Goal: Task Accomplishment & Management: Manage account settings

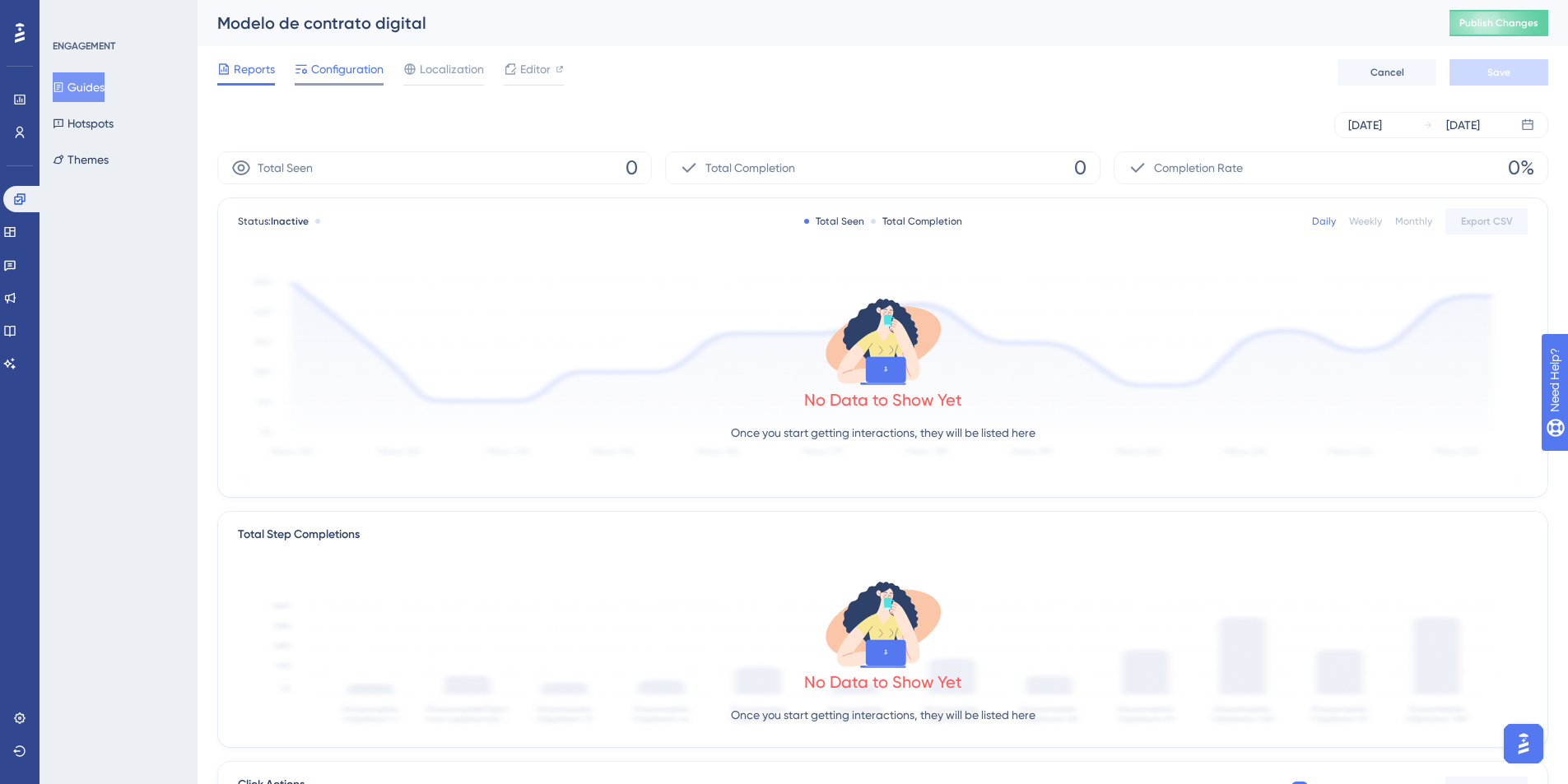
click at [314, 84] on div at bounding box center [339, 84] width 89 height 3
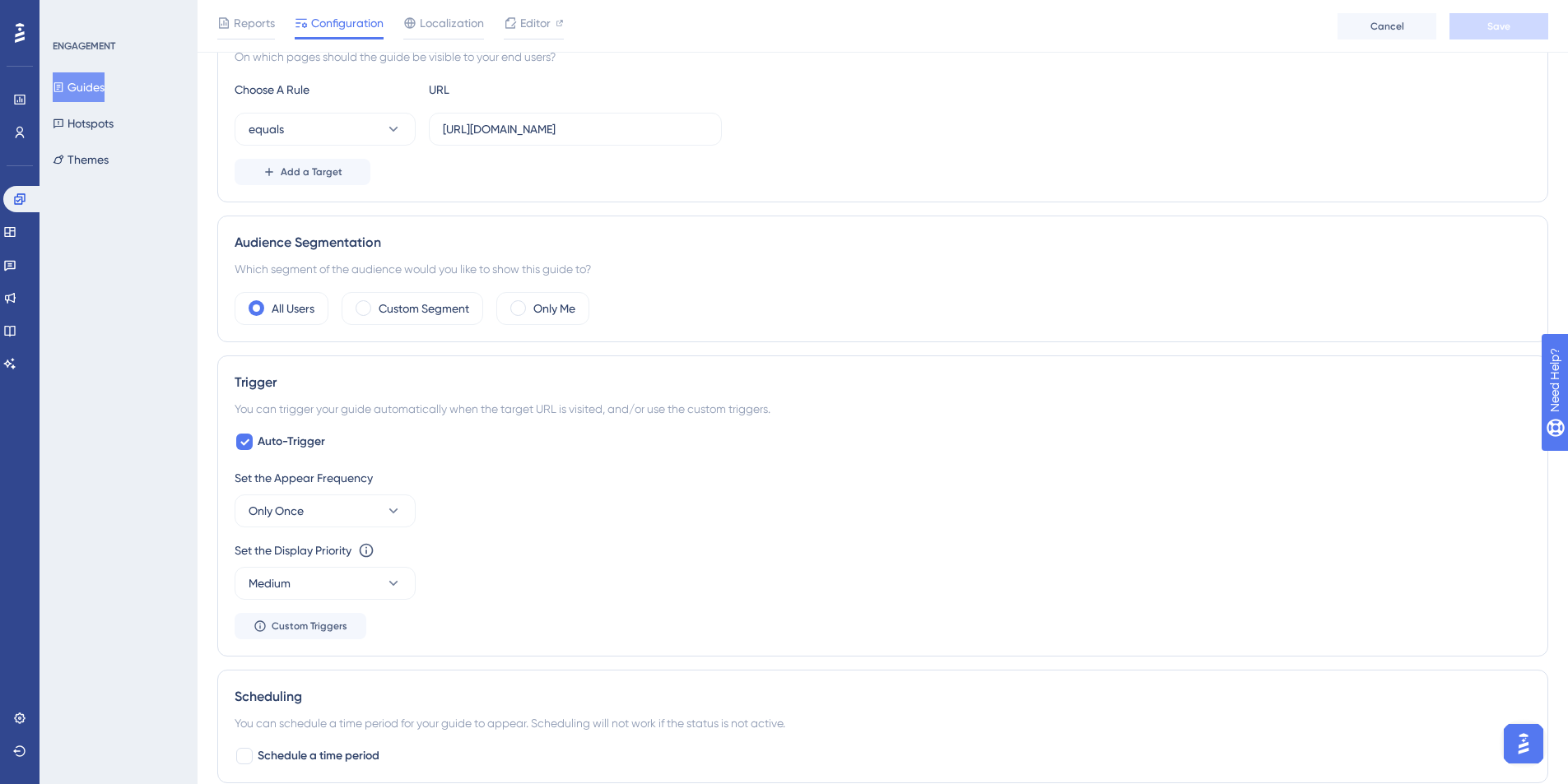
scroll to position [474, 0]
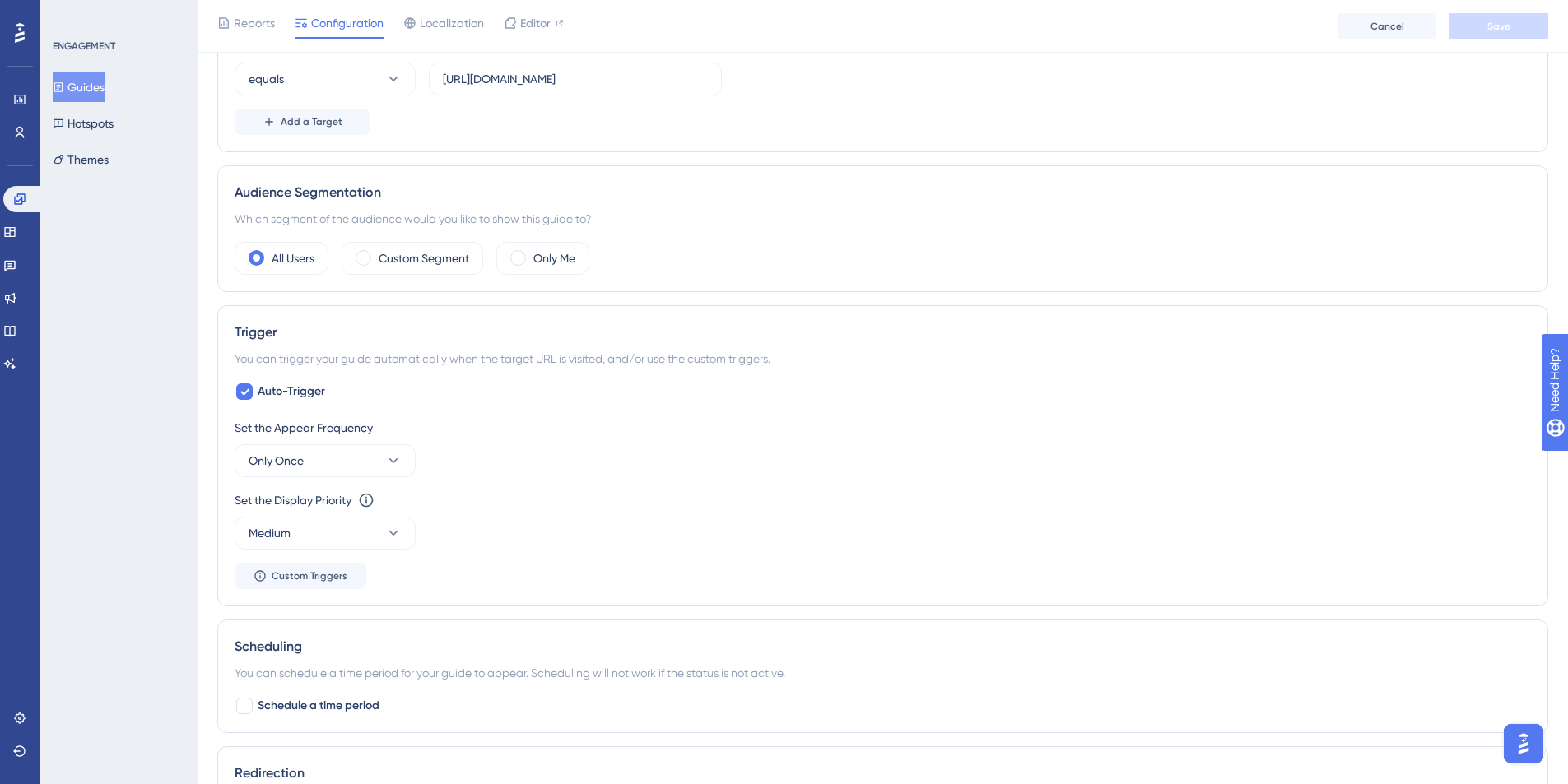
click at [92, 85] on button "Guides" at bounding box center [78, 87] width 52 height 30
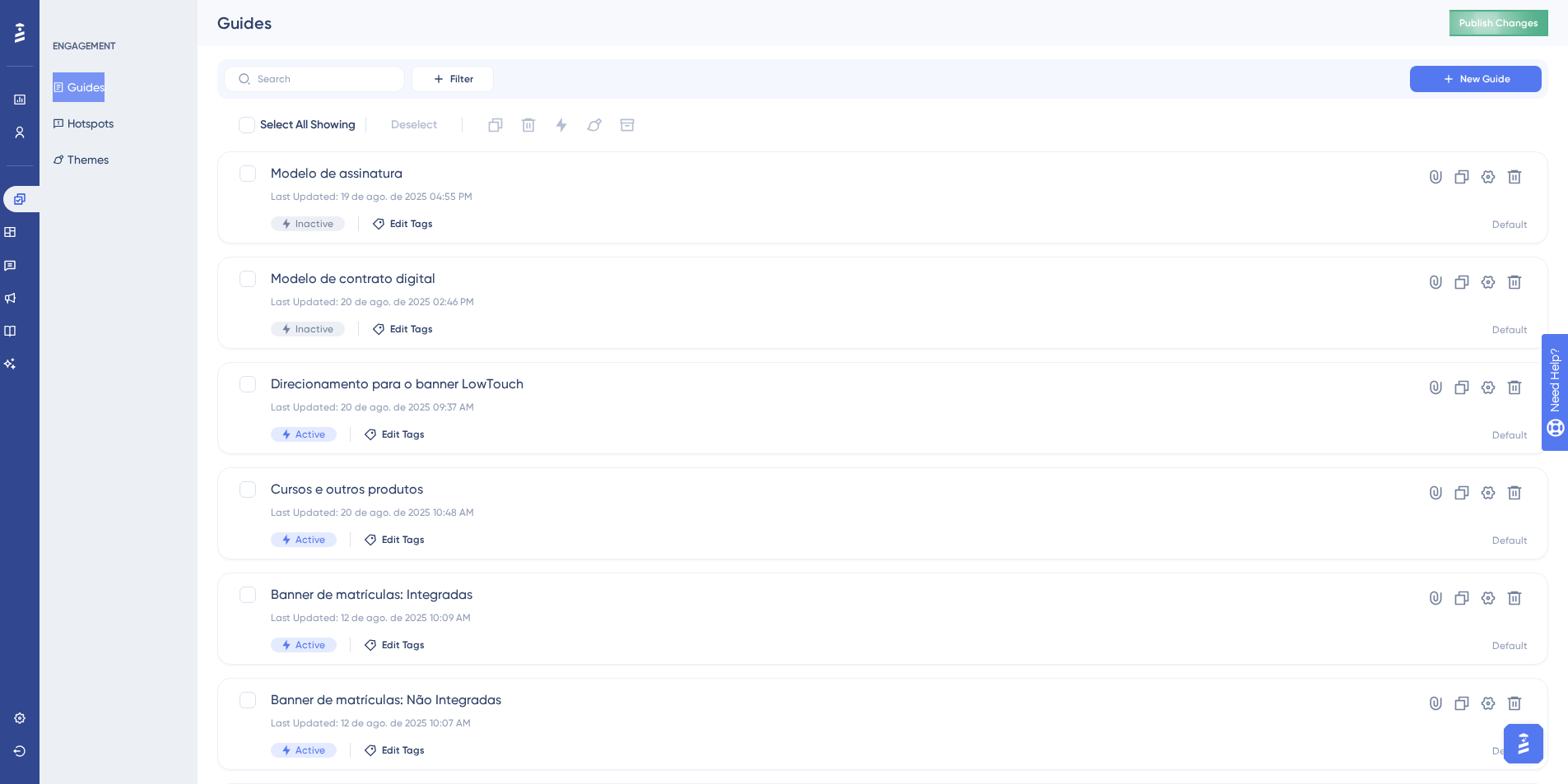
click at [1504, 13] on button "Publish Changes" at bounding box center [1498, 23] width 99 height 26
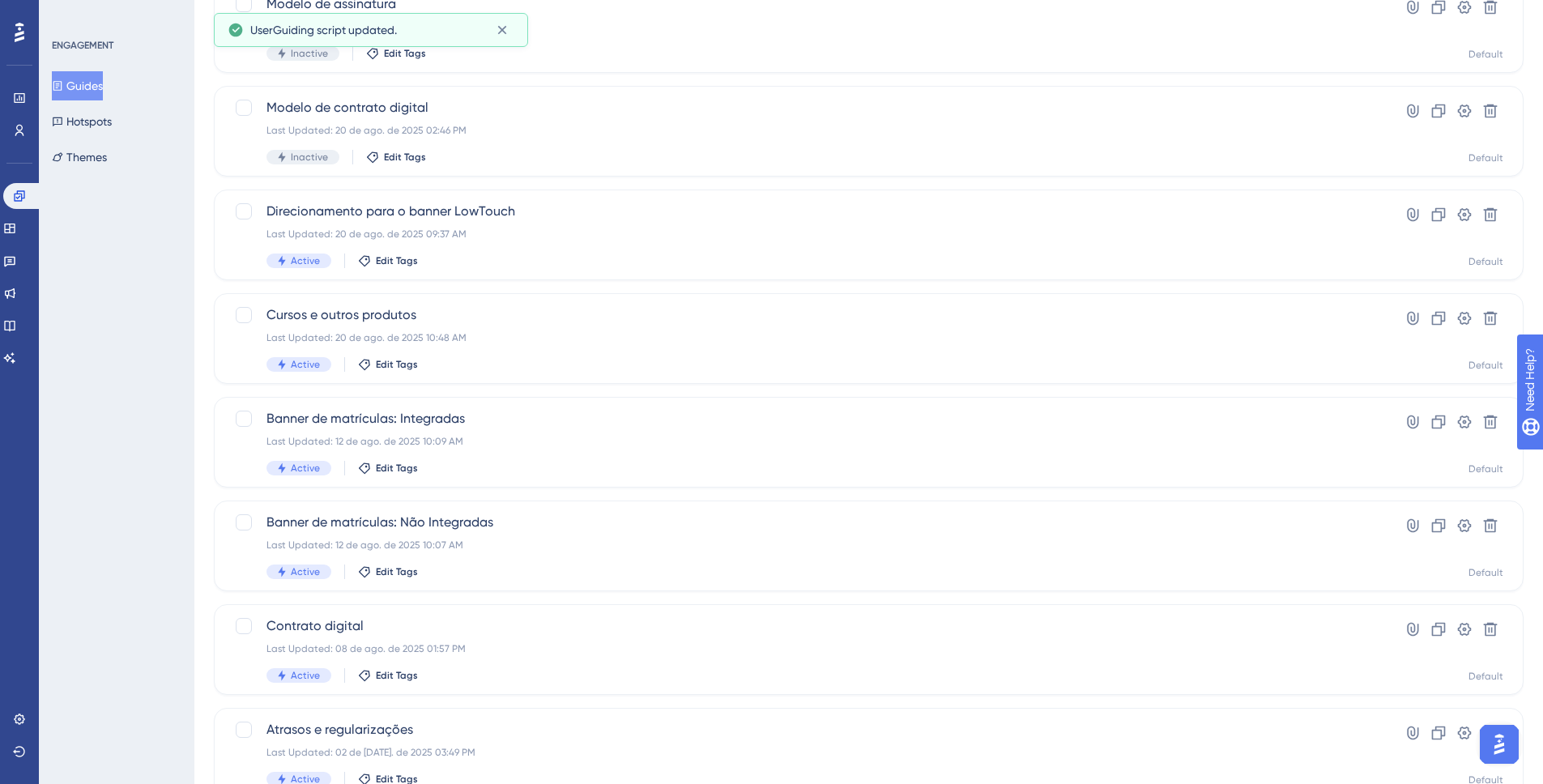
scroll to position [169, 0]
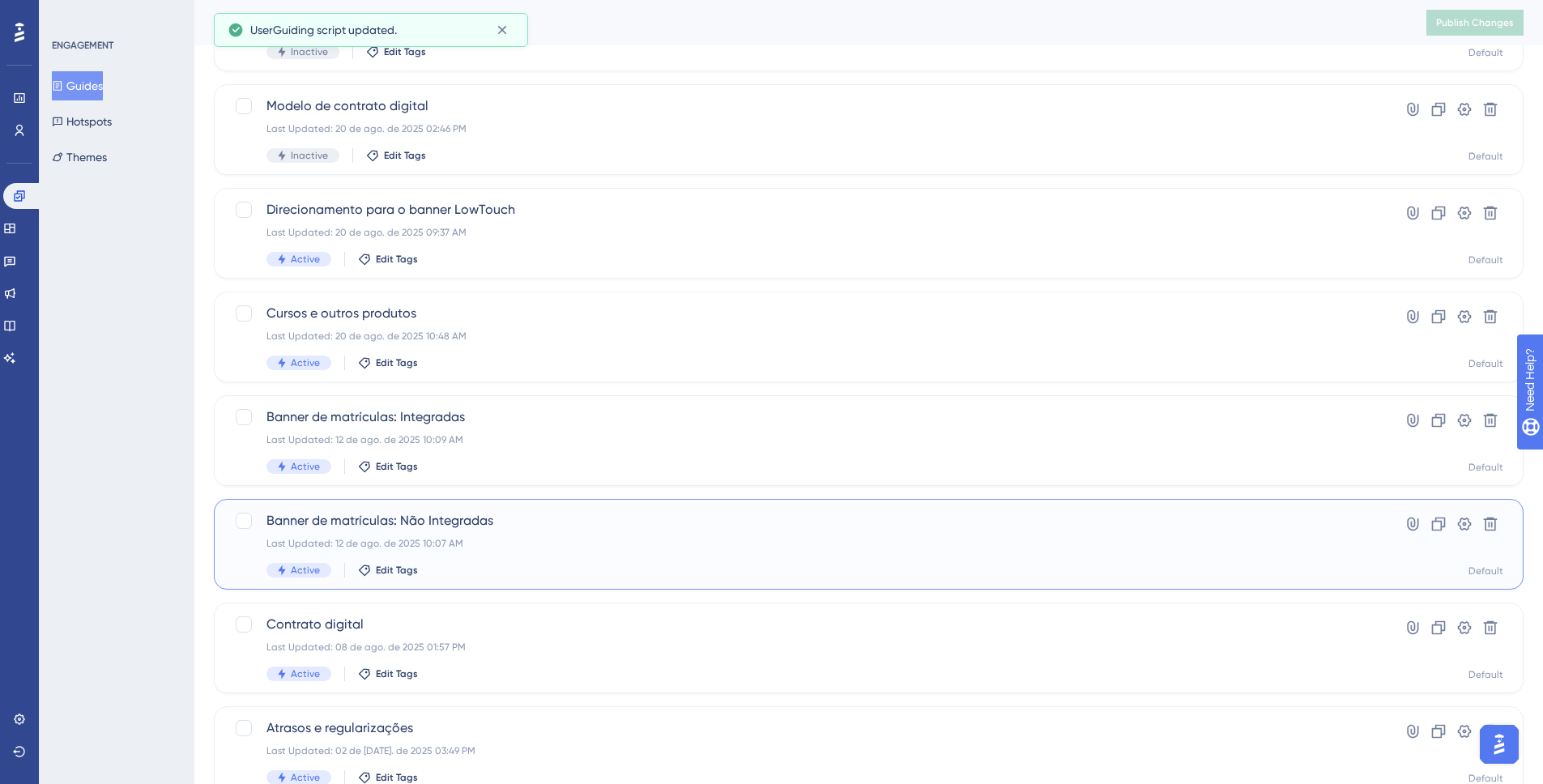
click at [371, 530] on div "Banner de matrículas: Não Integradas Last Updated: 12 de ago. de 2025 10:07 AM …" at bounding box center [804, 544] width 1075 height 66
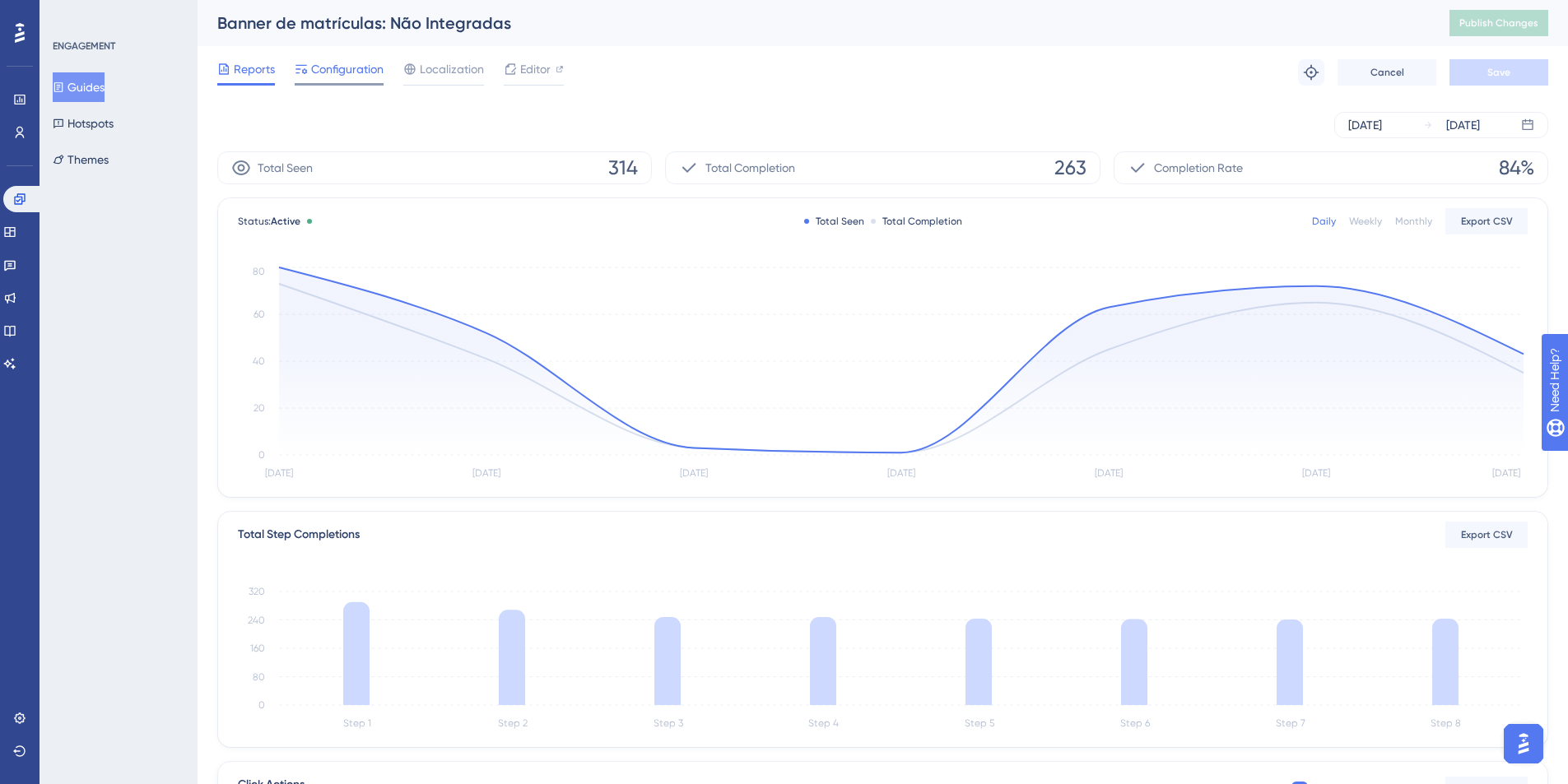
click at [370, 78] on span "Configuration" at bounding box center [348, 69] width 73 height 20
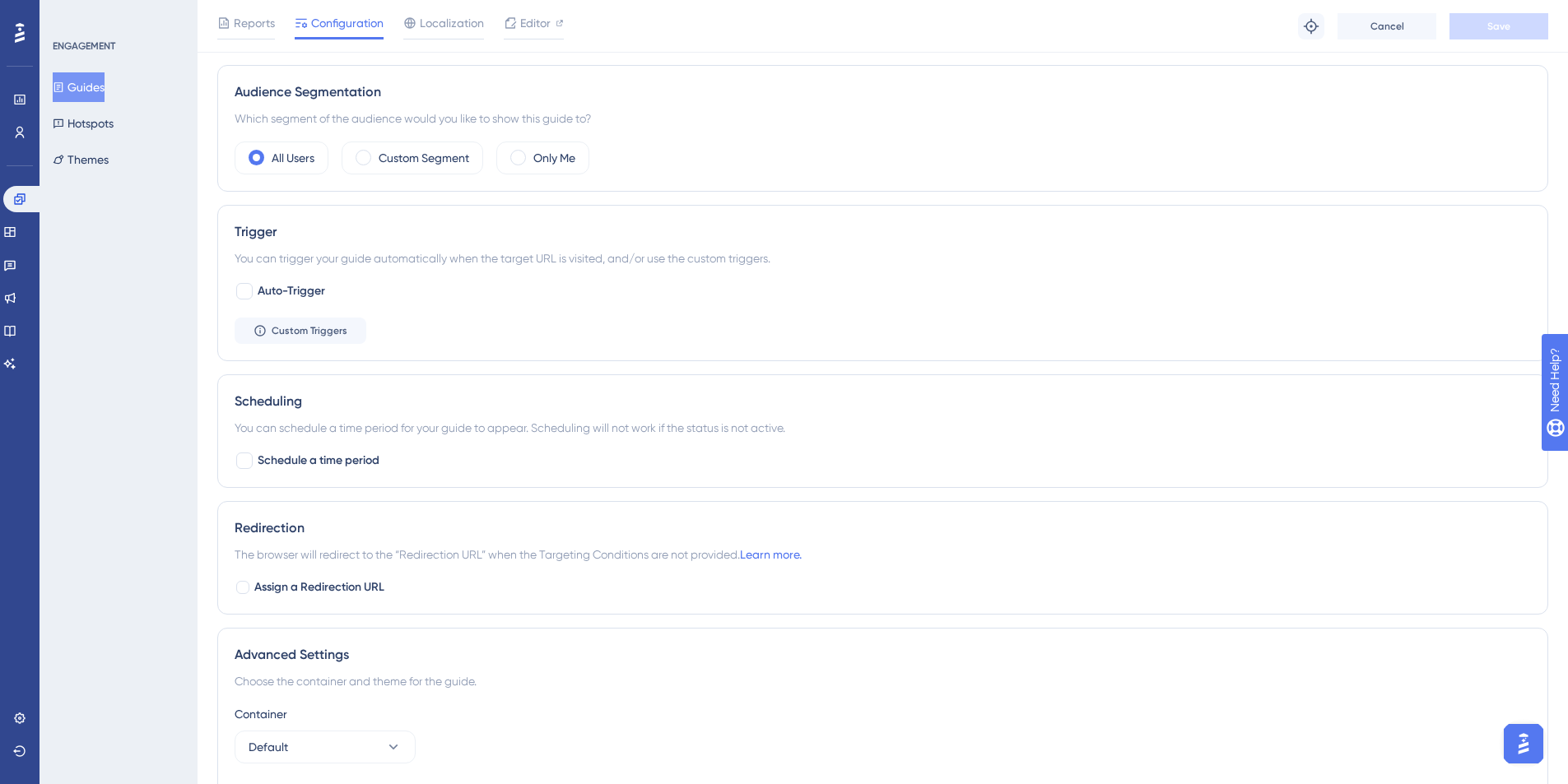
scroll to position [573, 0]
click at [93, 92] on button "Guides" at bounding box center [78, 87] width 52 height 30
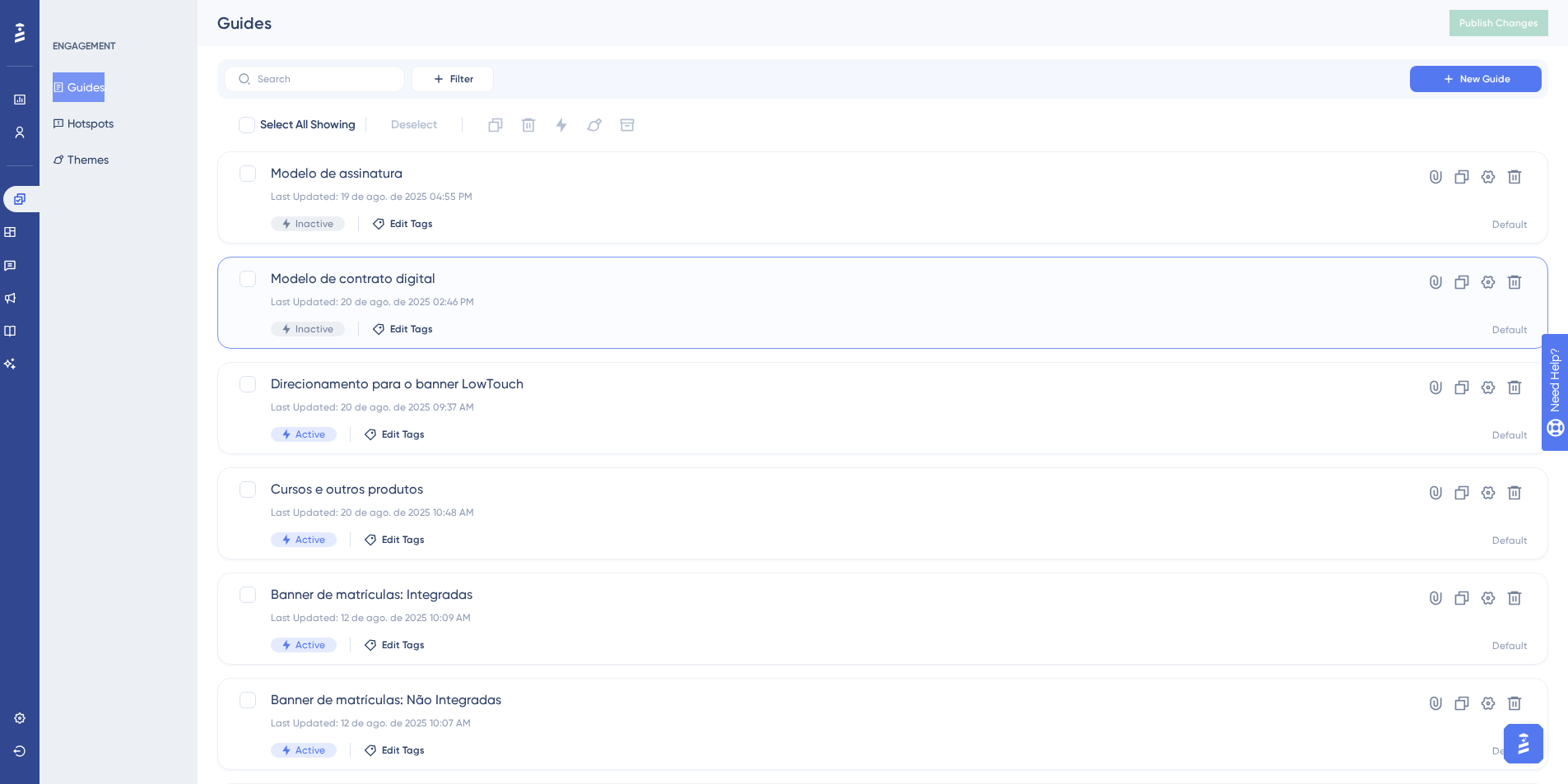
click at [395, 270] on span "Modelo de contrato digital" at bounding box center [817, 279] width 1093 height 20
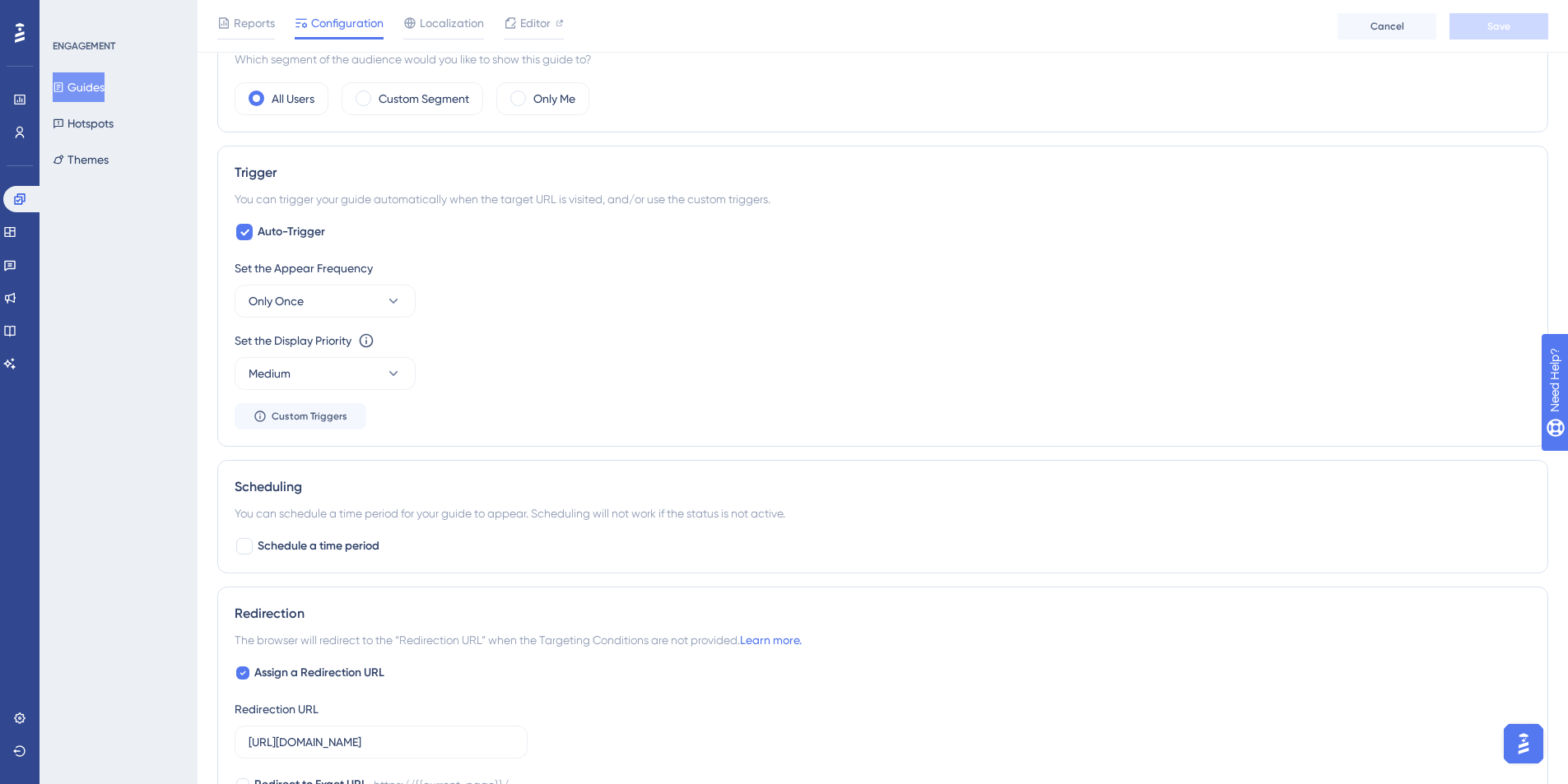
scroll to position [629, 0]
click at [240, 230] on icon at bounding box center [244, 236] width 10 height 14
checkbox input "false"
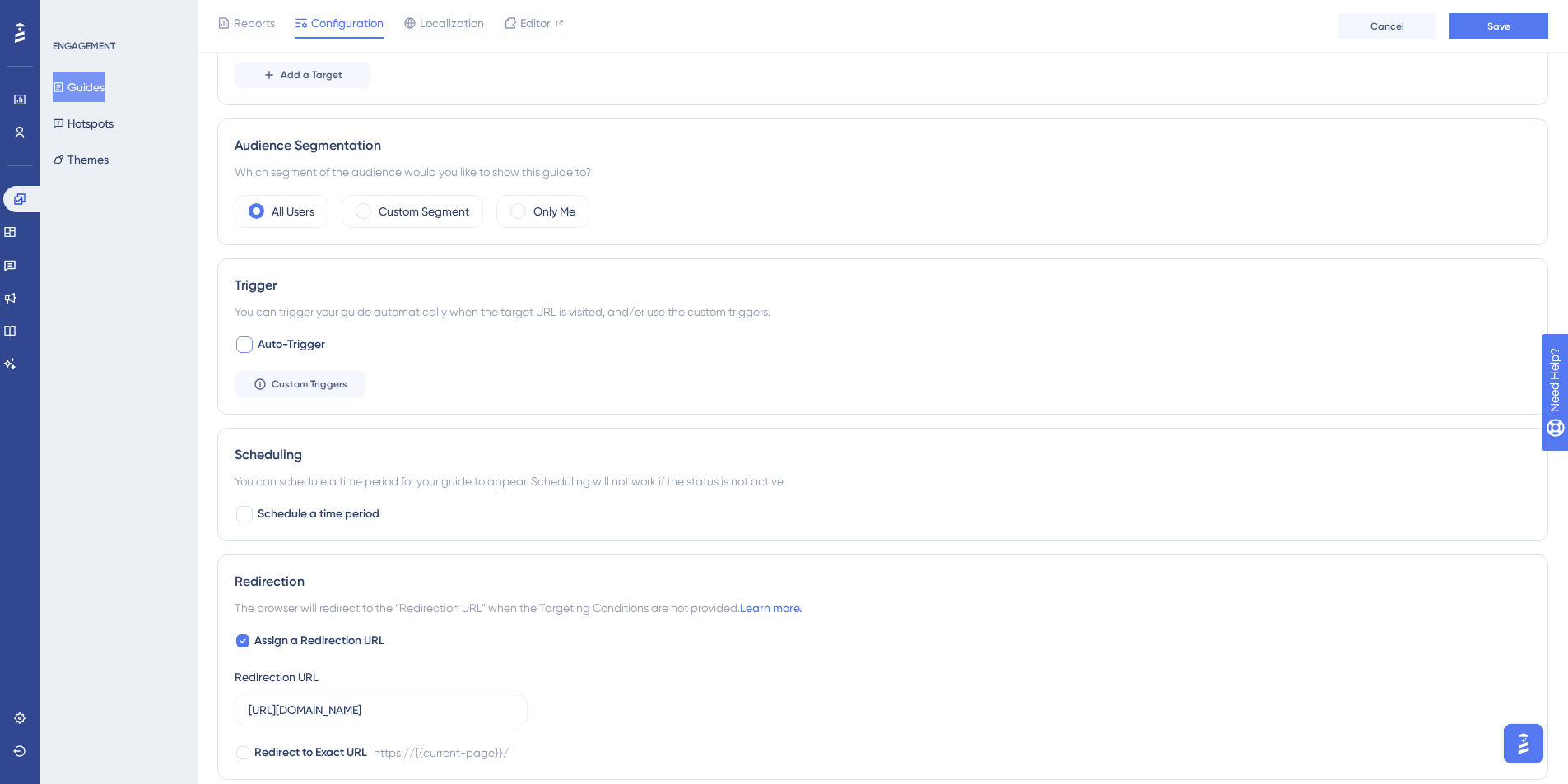
scroll to position [0, 0]
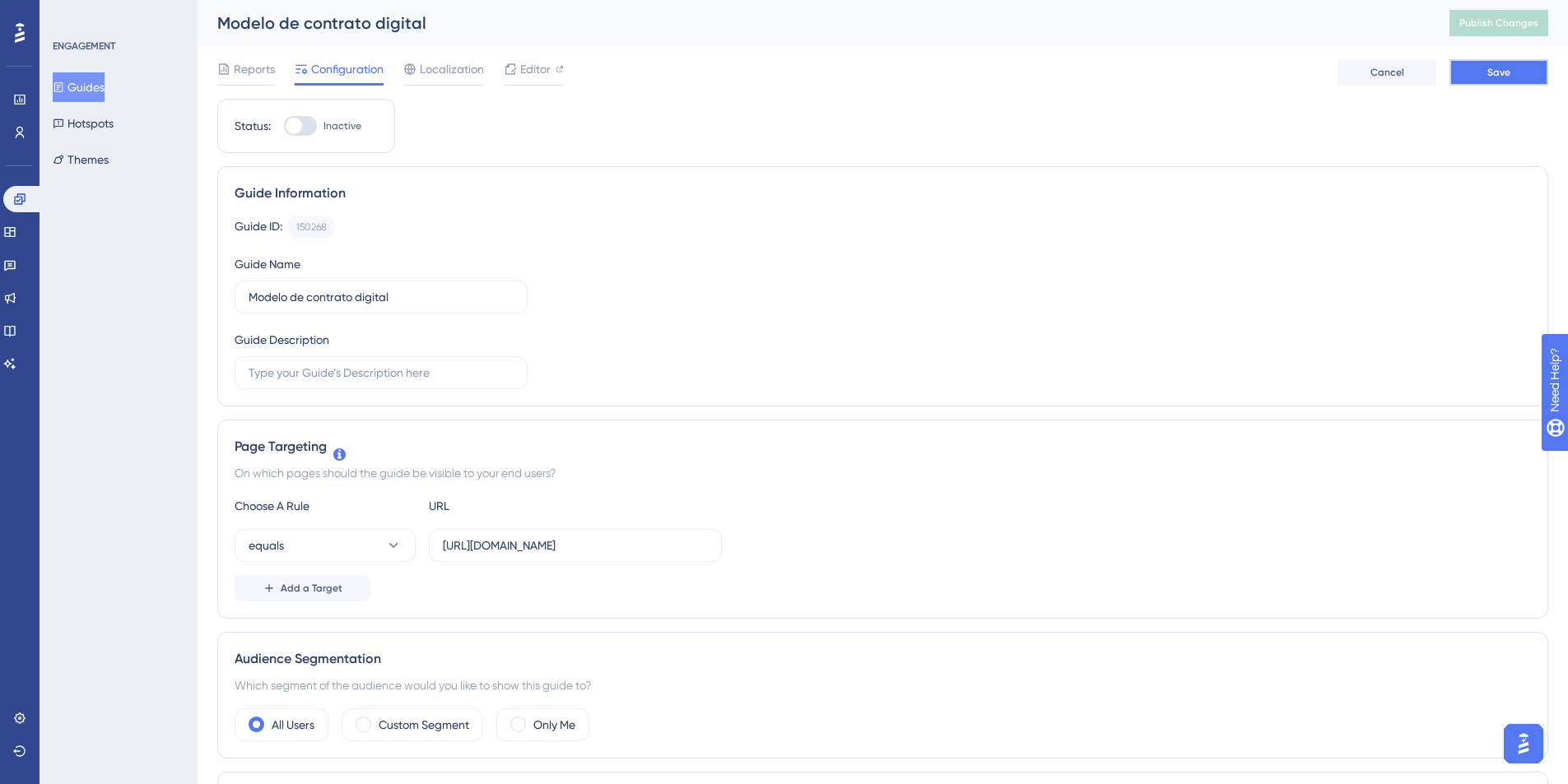
click at [1485, 84] on button "Save" at bounding box center [1498, 72] width 99 height 26
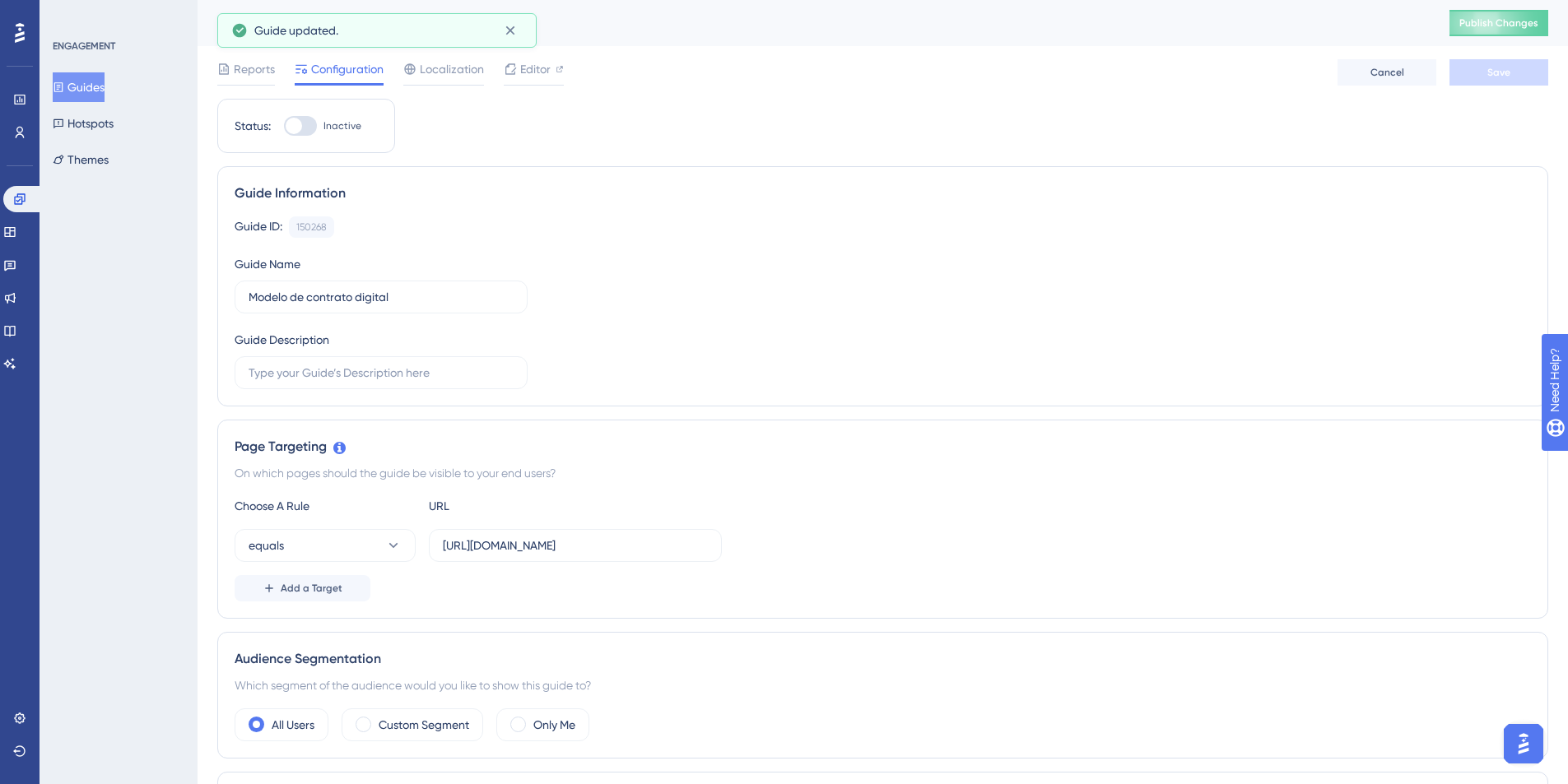
click at [104, 93] on button "Guides" at bounding box center [78, 87] width 52 height 30
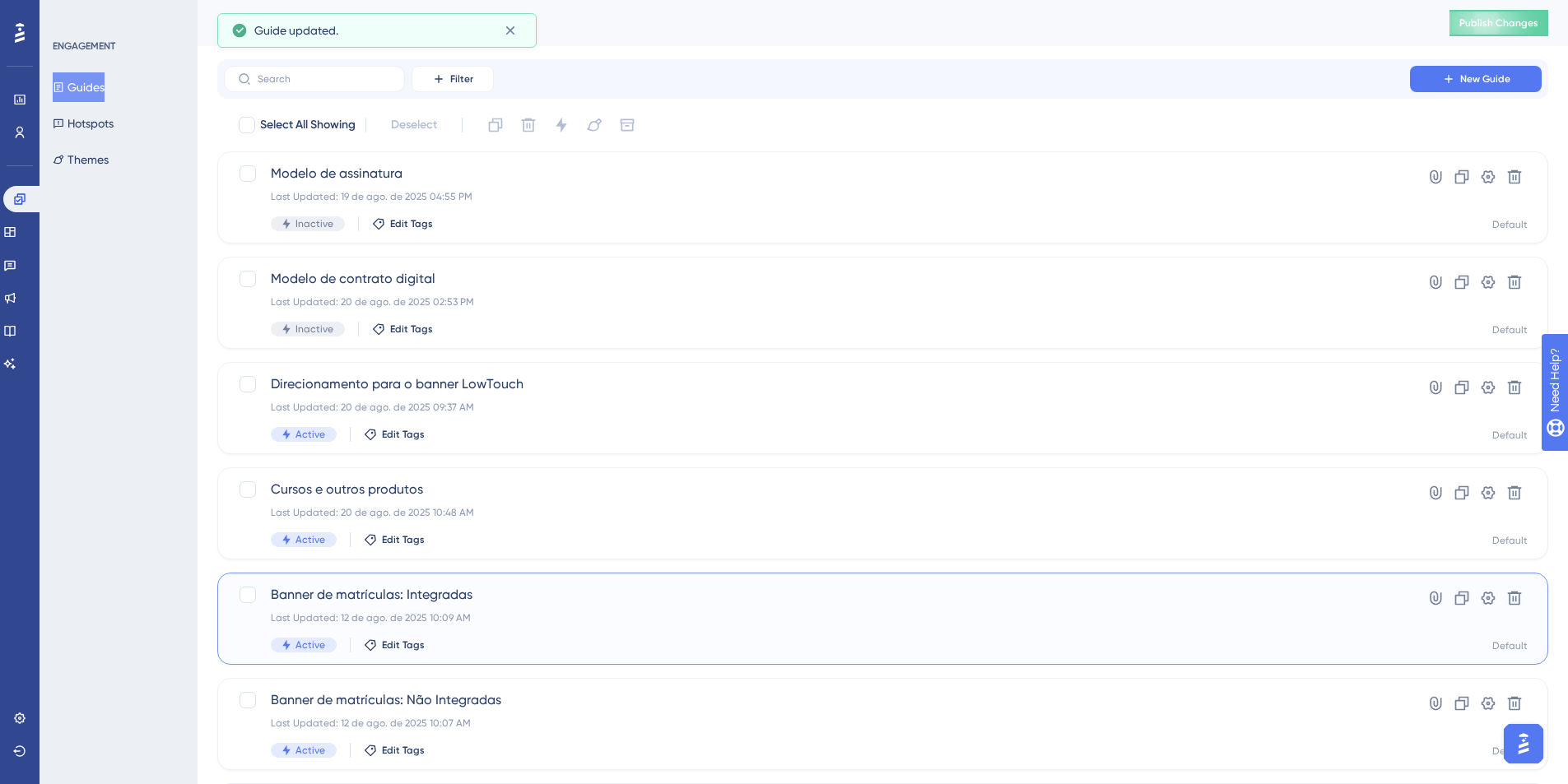
click at [362, 602] on span "Banner de matrículas: Integradas" at bounding box center [817, 595] width 1093 height 20
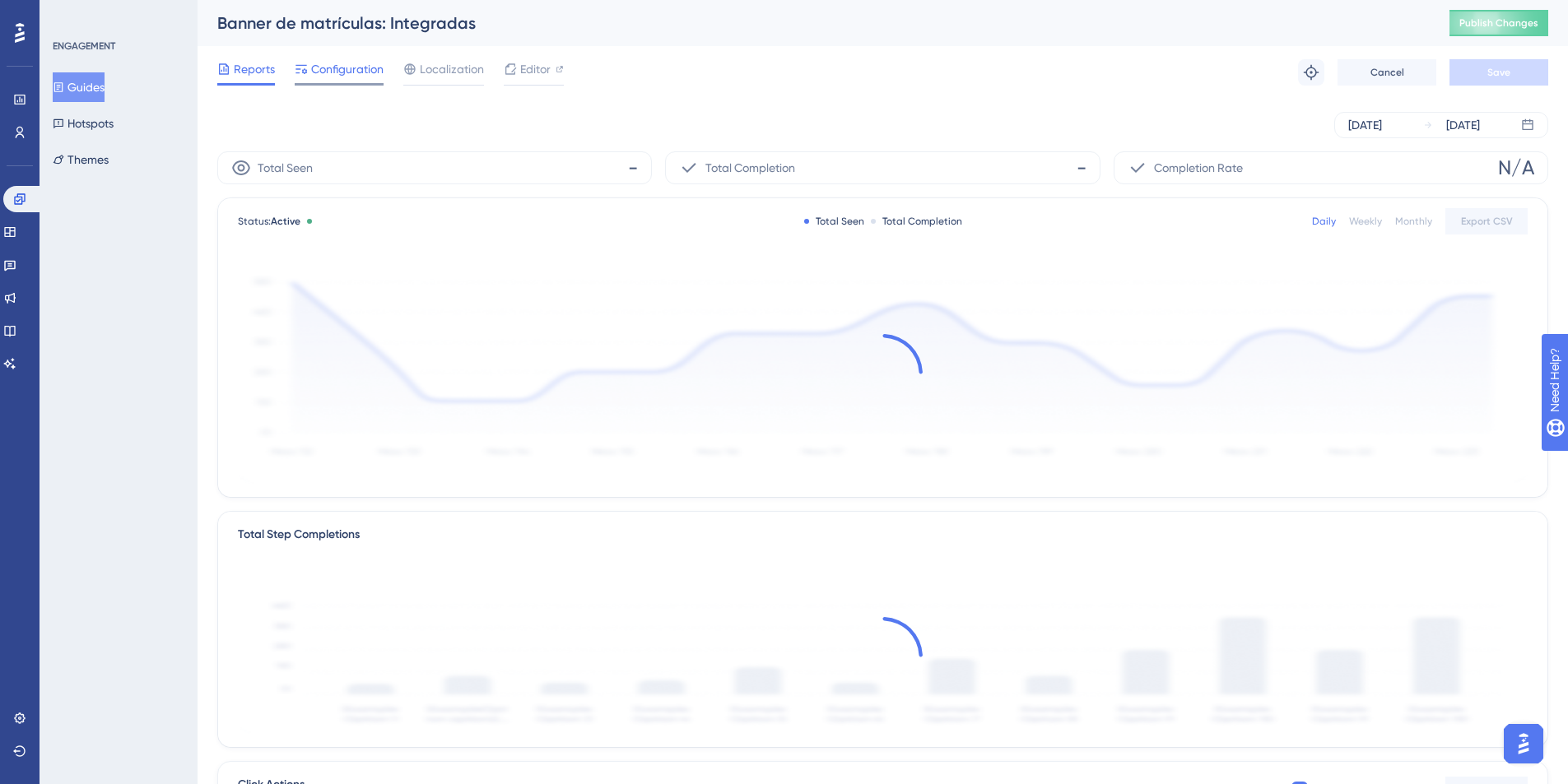
click at [368, 73] on span "Configuration" at bounding box center [348, 69] width 73 height 20
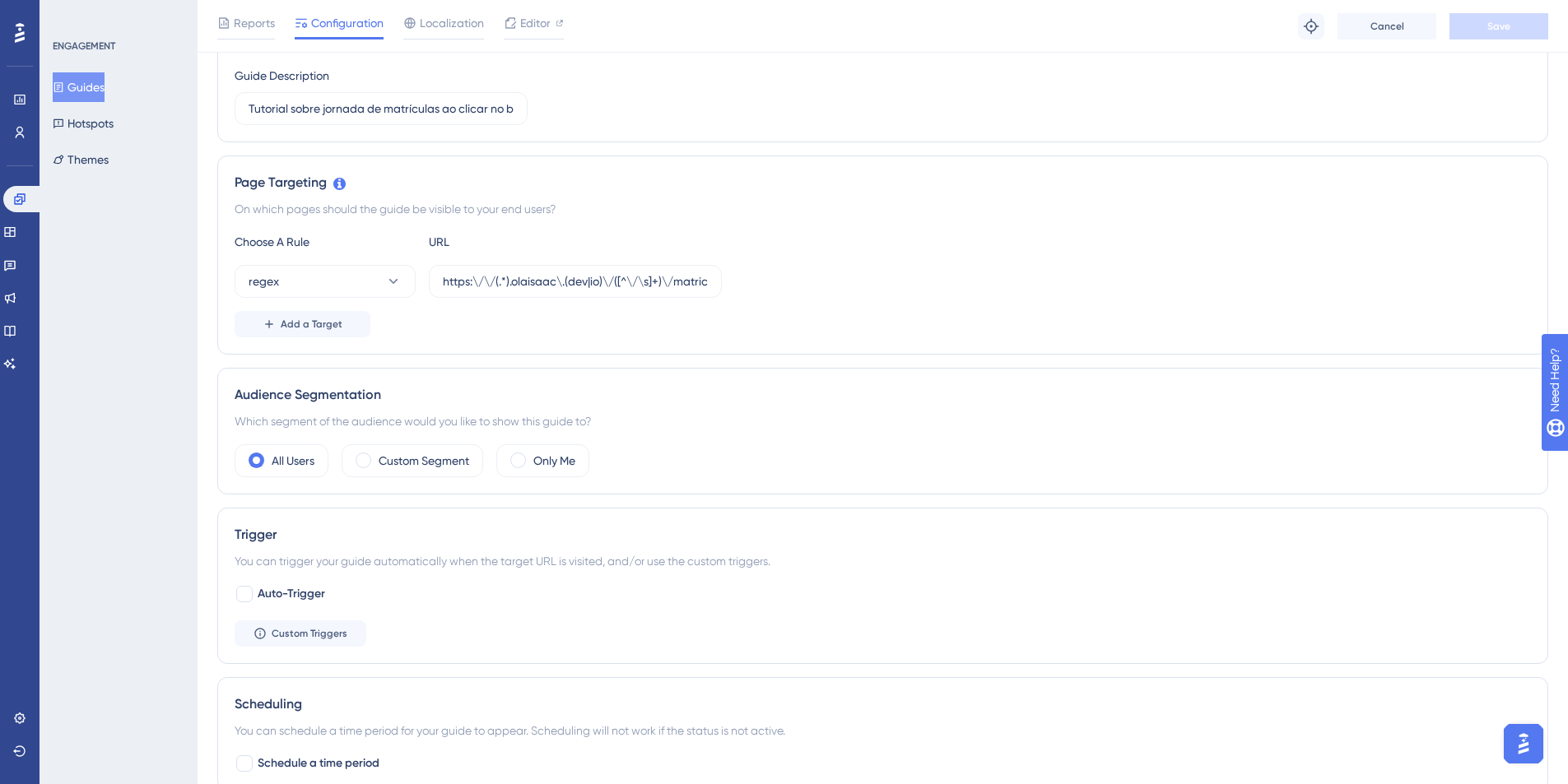
scroll to position [712, 0]
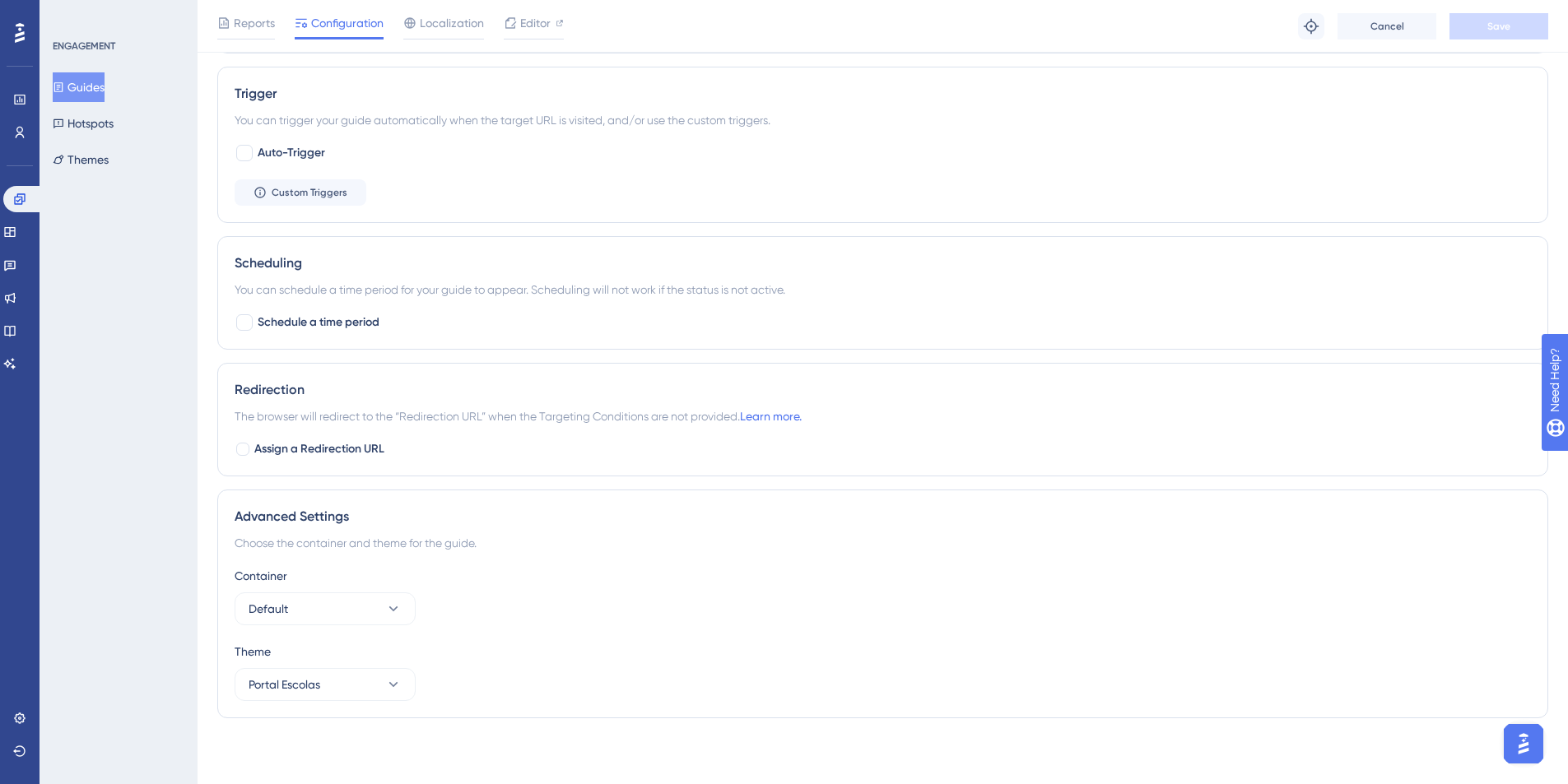
click at [92, 80] on button "Guides" at bounding box center [78, 87] width 52 height 30
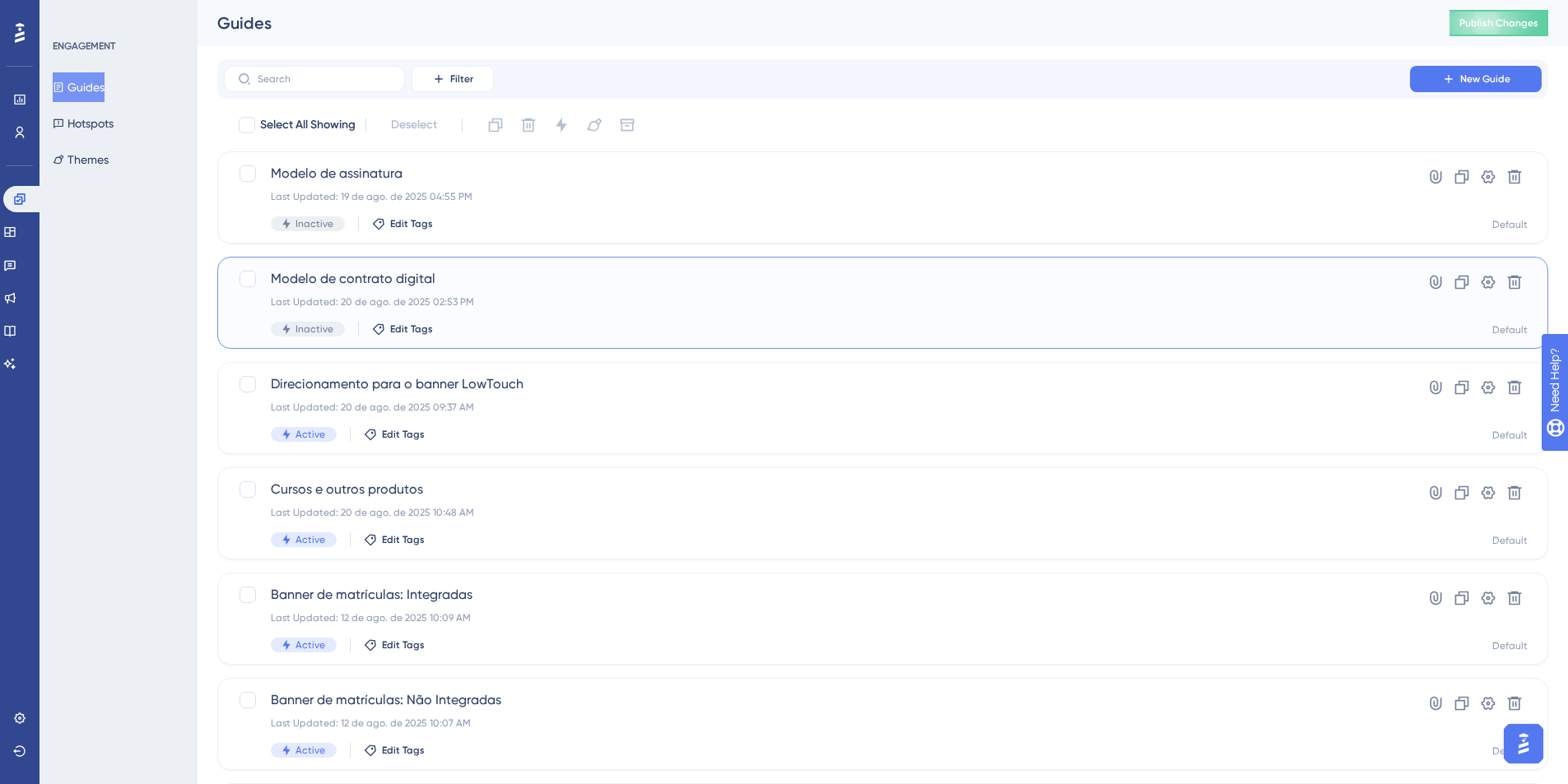
click at [393, 297] on div "Last Updated: 20 de ago. de 2025 02:53 PM" at bounding box center [817, 302] width 1093 height 14
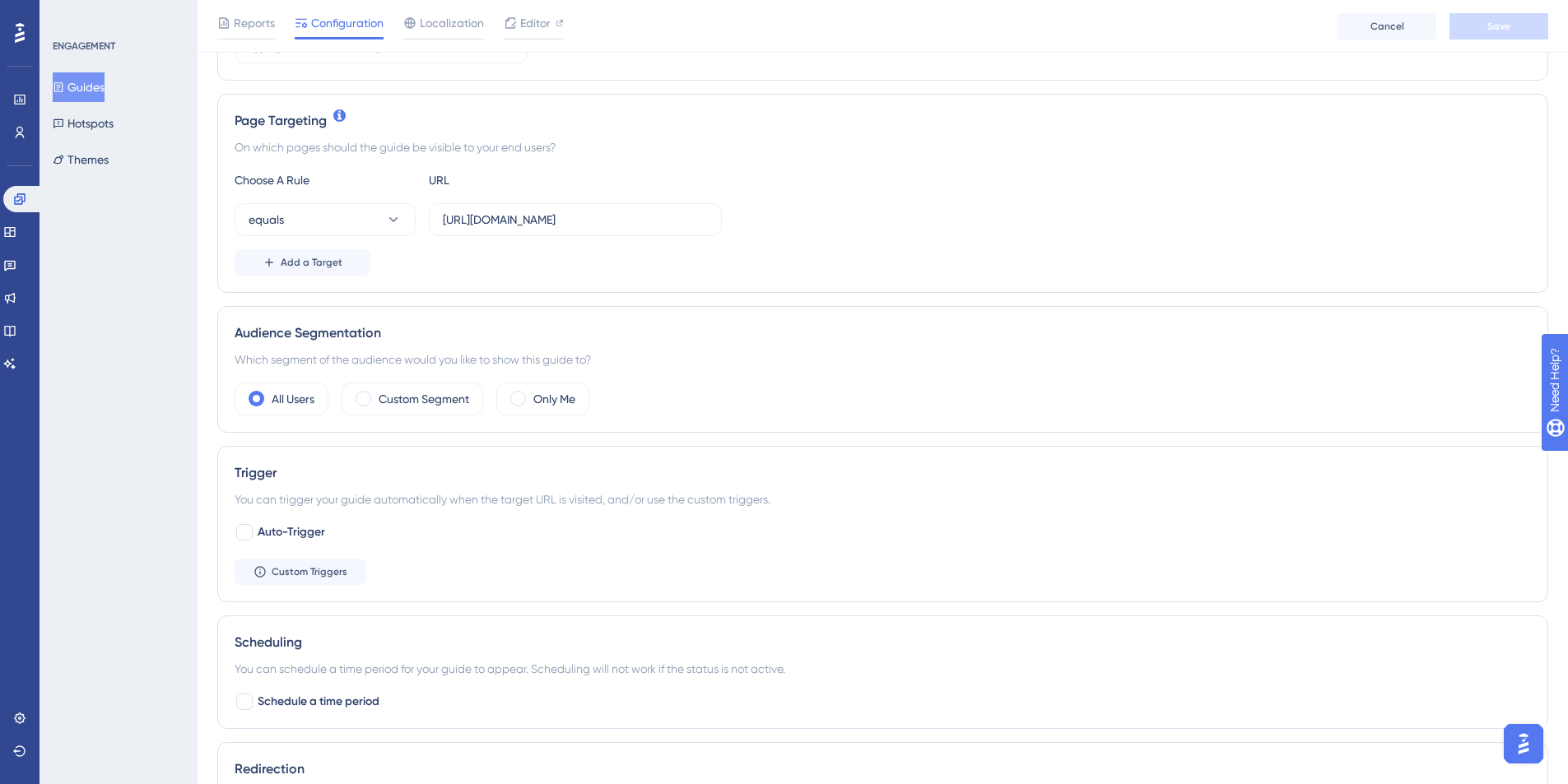
scroll to position [824, 0]
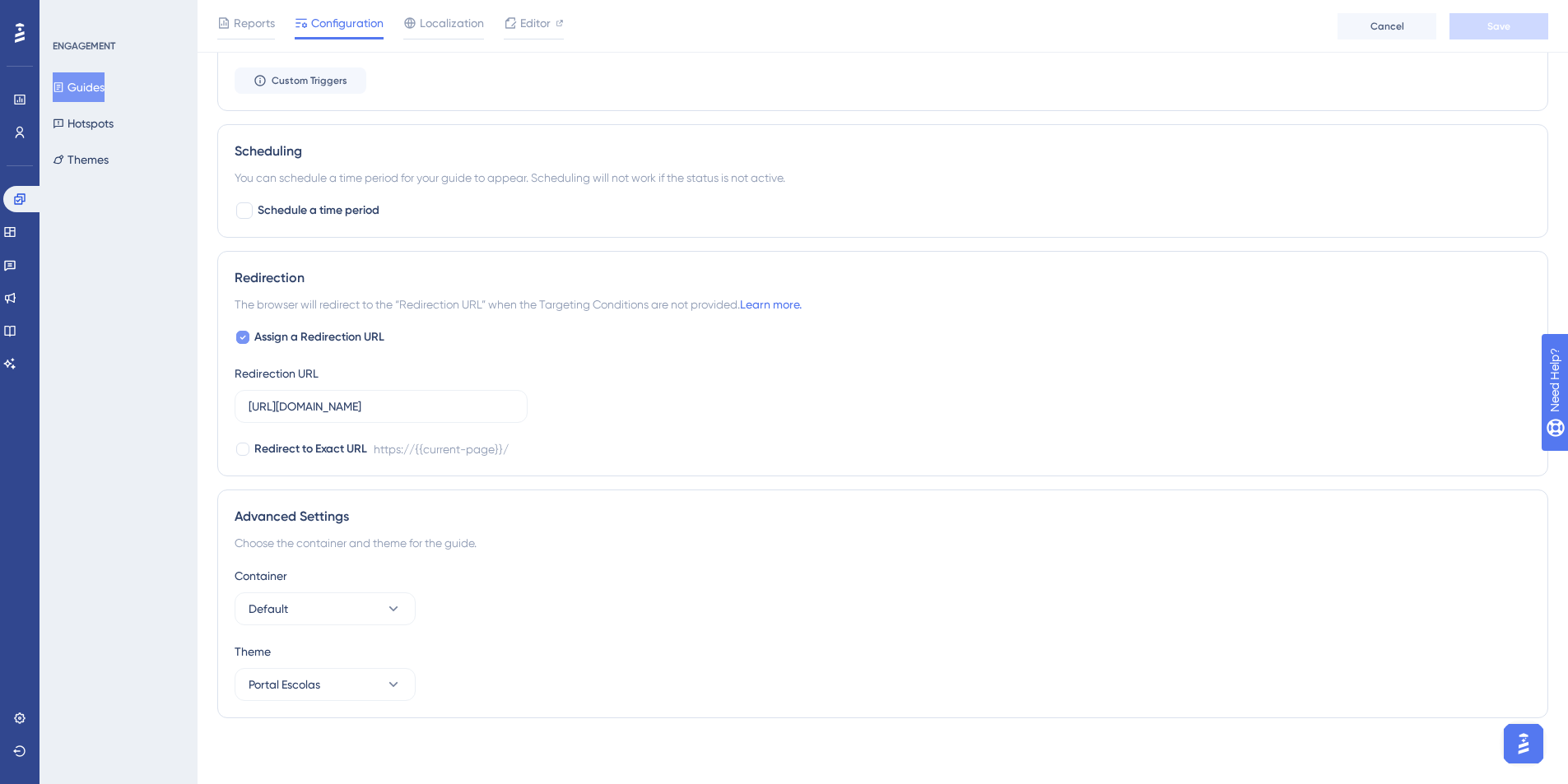
click at [241, 338] on icon at bounding box center [243, 338] width 5 height 5
checkbox input "false"
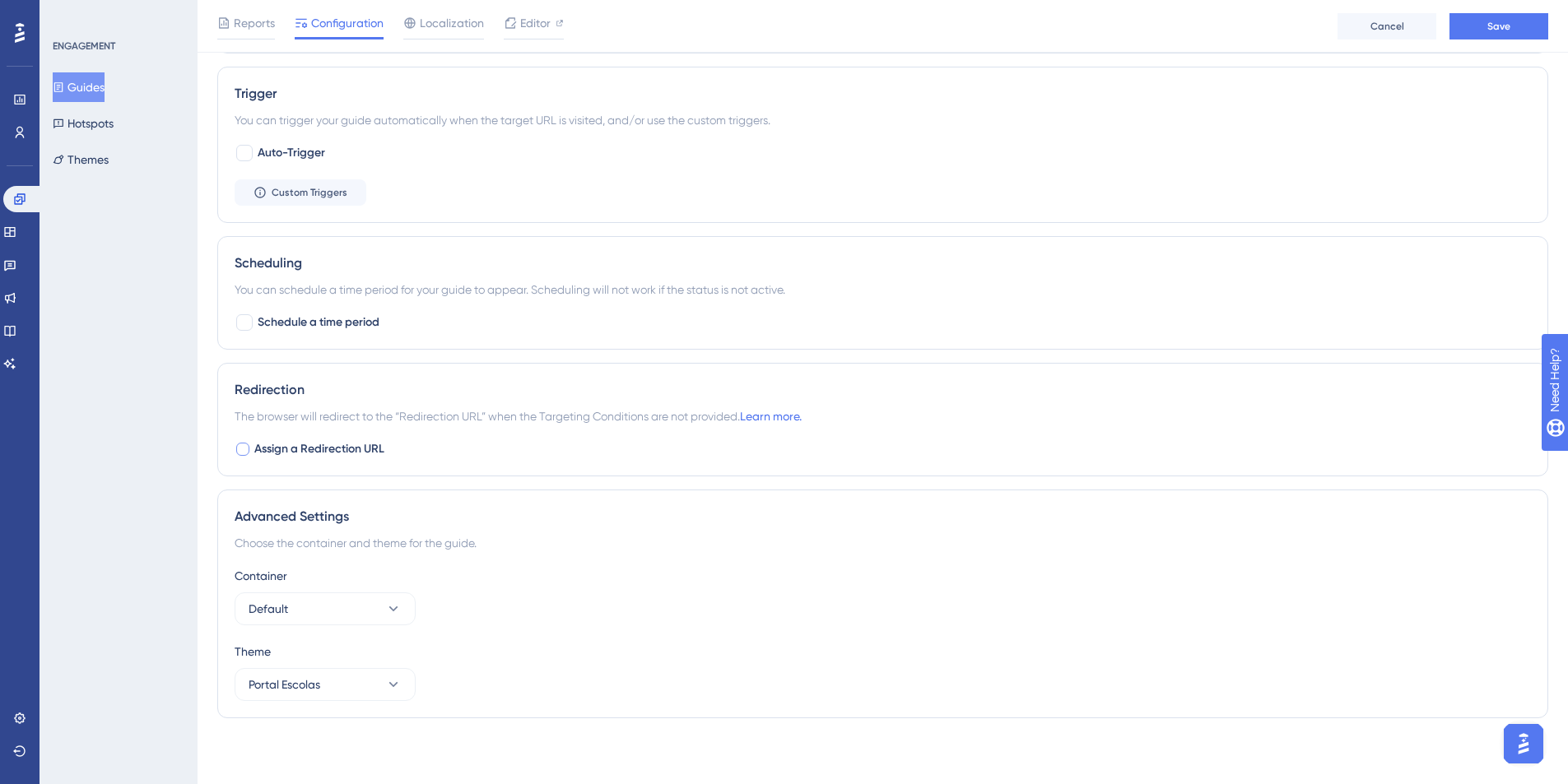
scroll to position [0, 0]
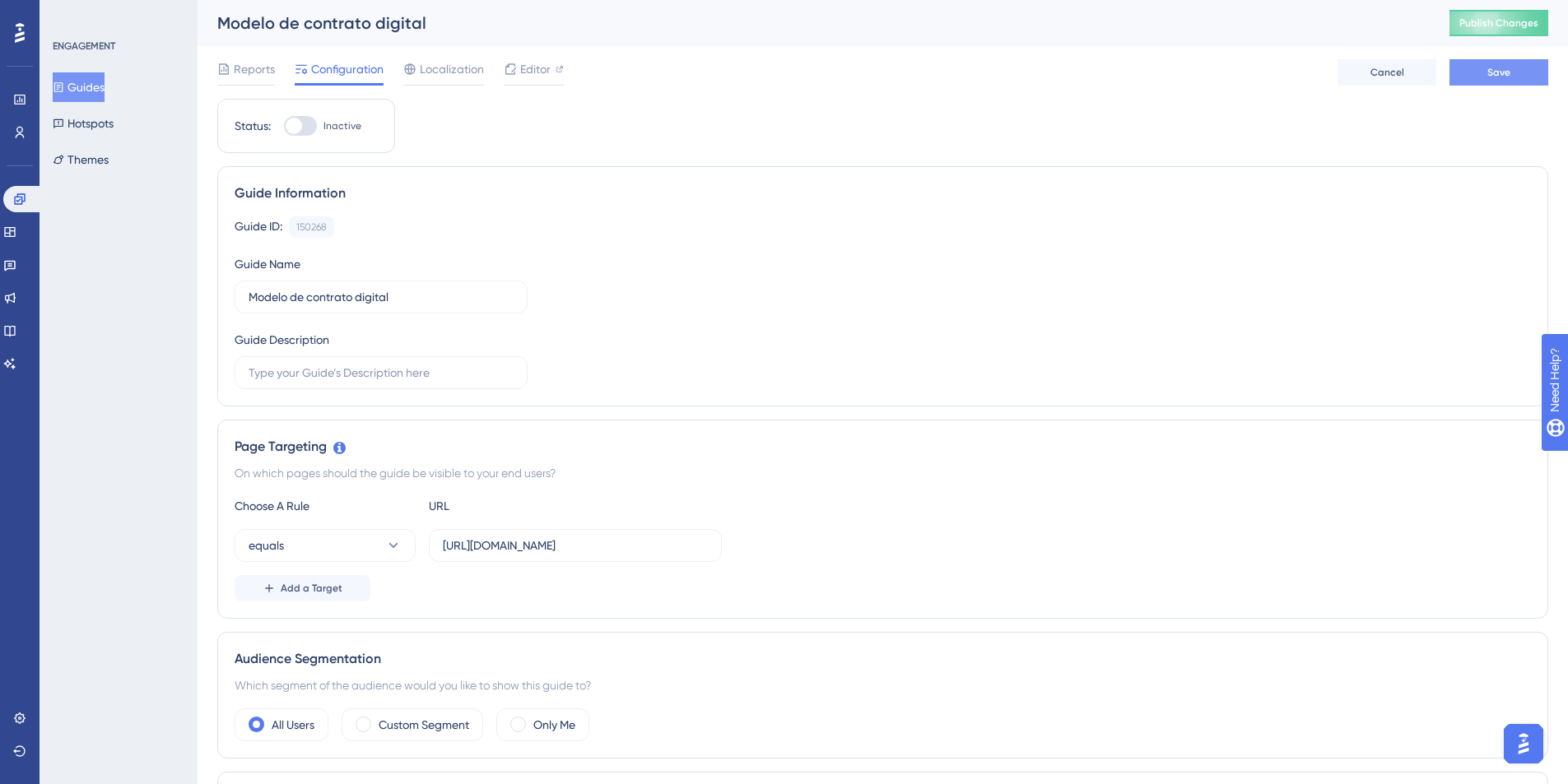
click at [1501, 74] on span "Save" at bounding box center [1498, 73] width 23 height 14
click at [1493, 24] on span "Publish Changes" at bounding box center [1498, 23] width 79 height 14
click at [104, 87] on button "Guides" at bounding box center [78, 87] width 52 height 30
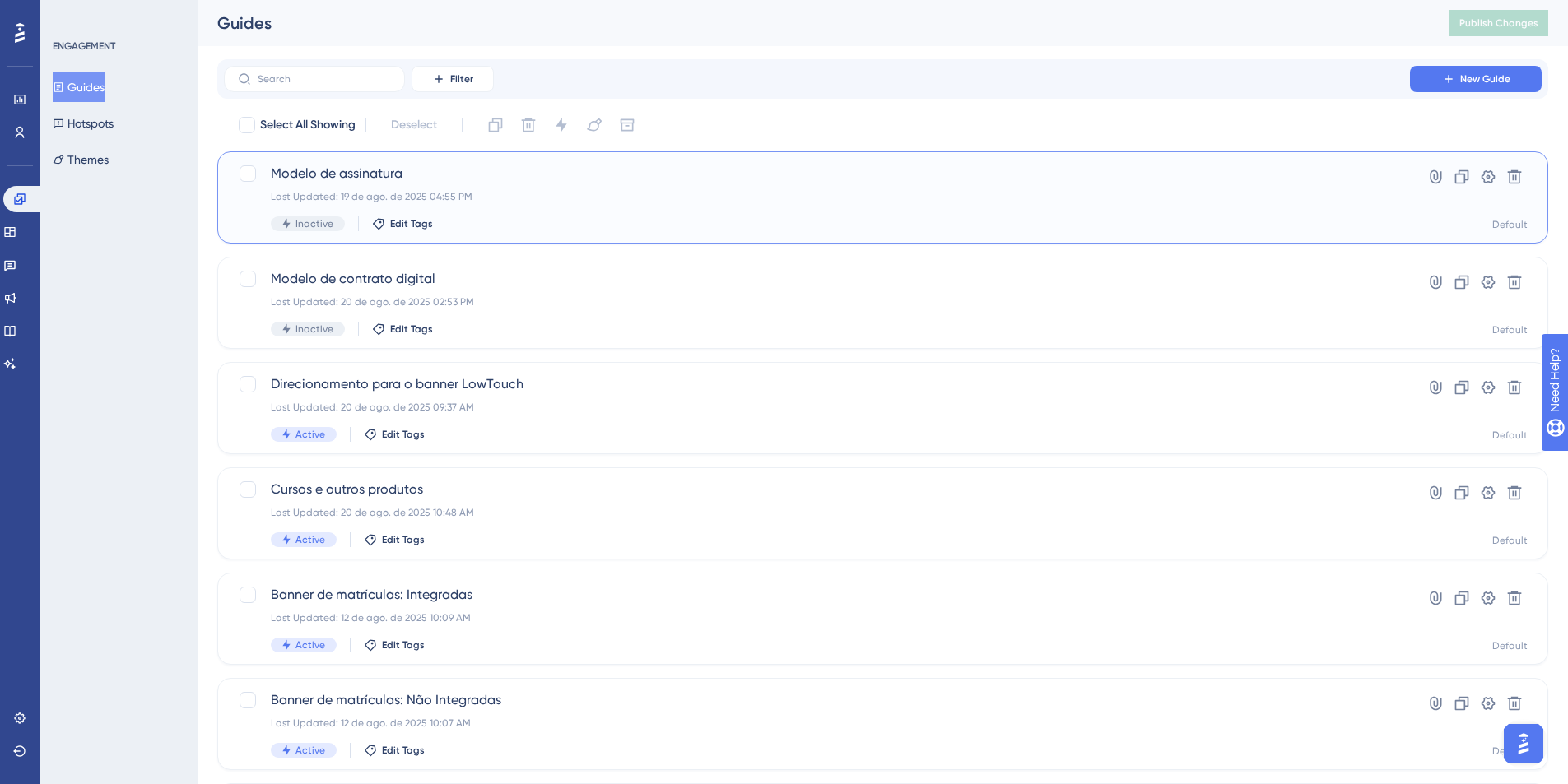
click at [372, 181] on span "Modelo de assinatura" at bounding box center [817, 174] width 1093 height 20
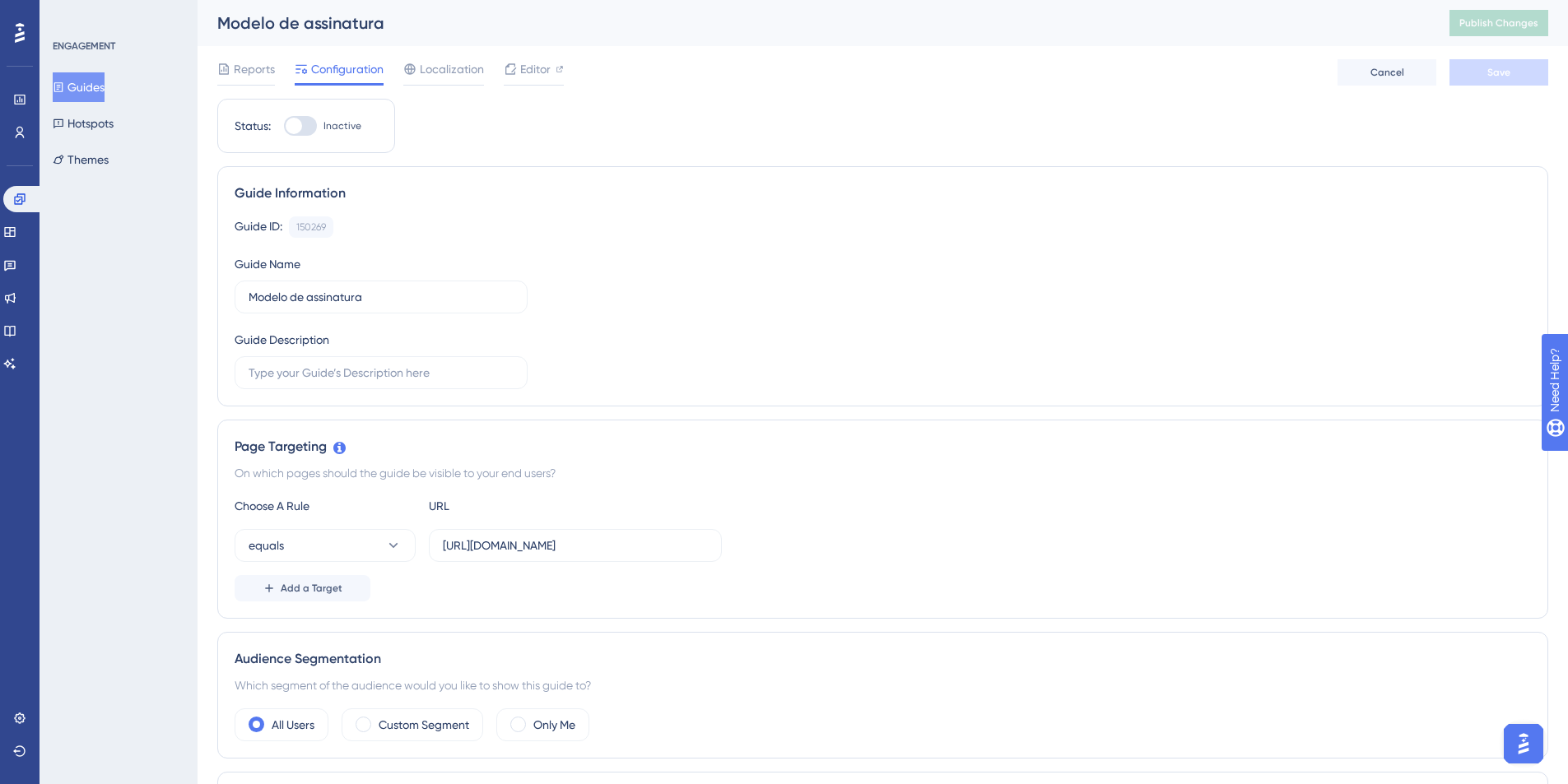
click at [104, 86] on button "Guides" at bounding box center [78, 87] width 52 height 30
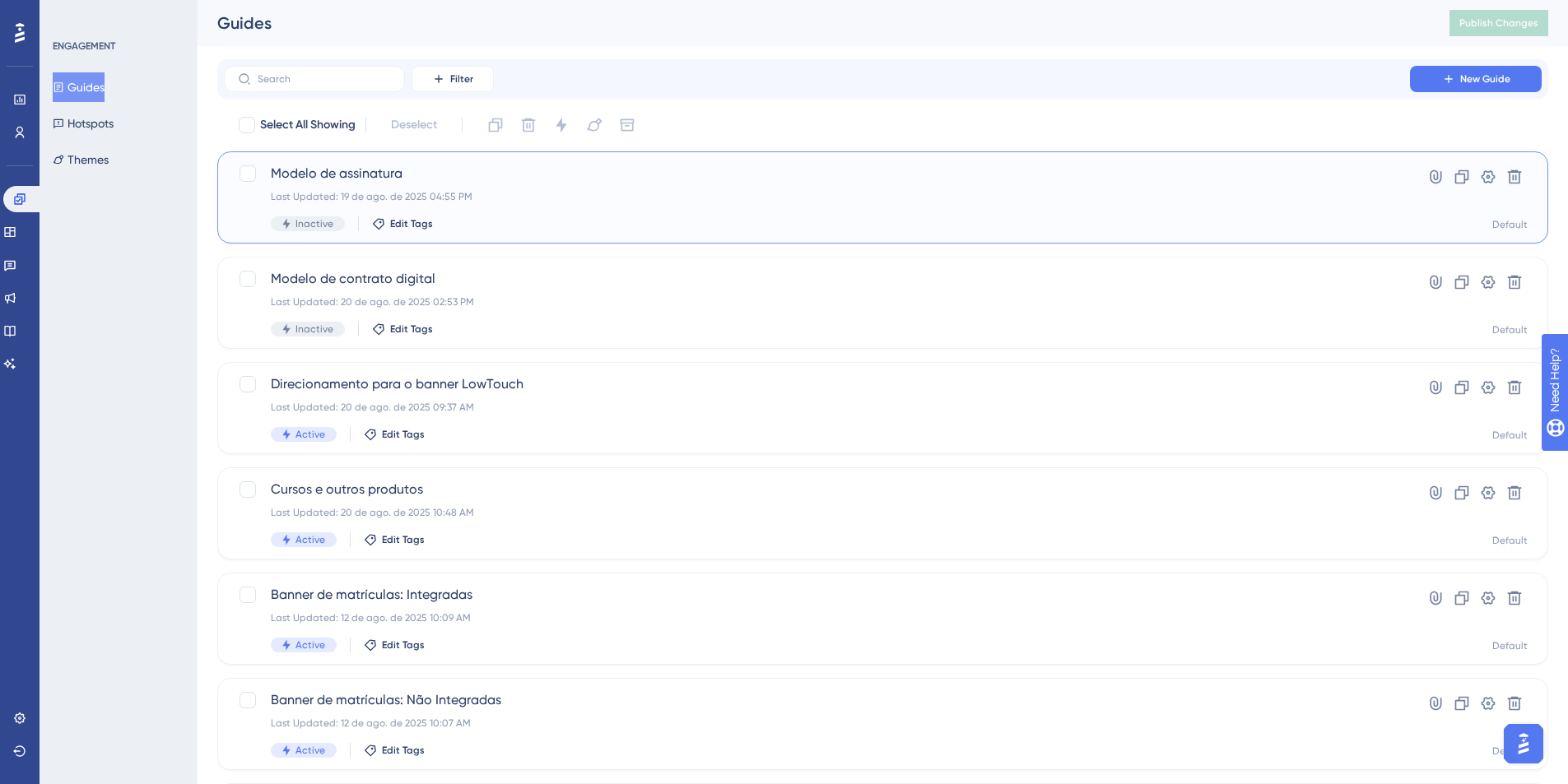
click at [346, 177] on span "Modelo de assinatura" at bounding box center [817, 174] width 1093 height 20
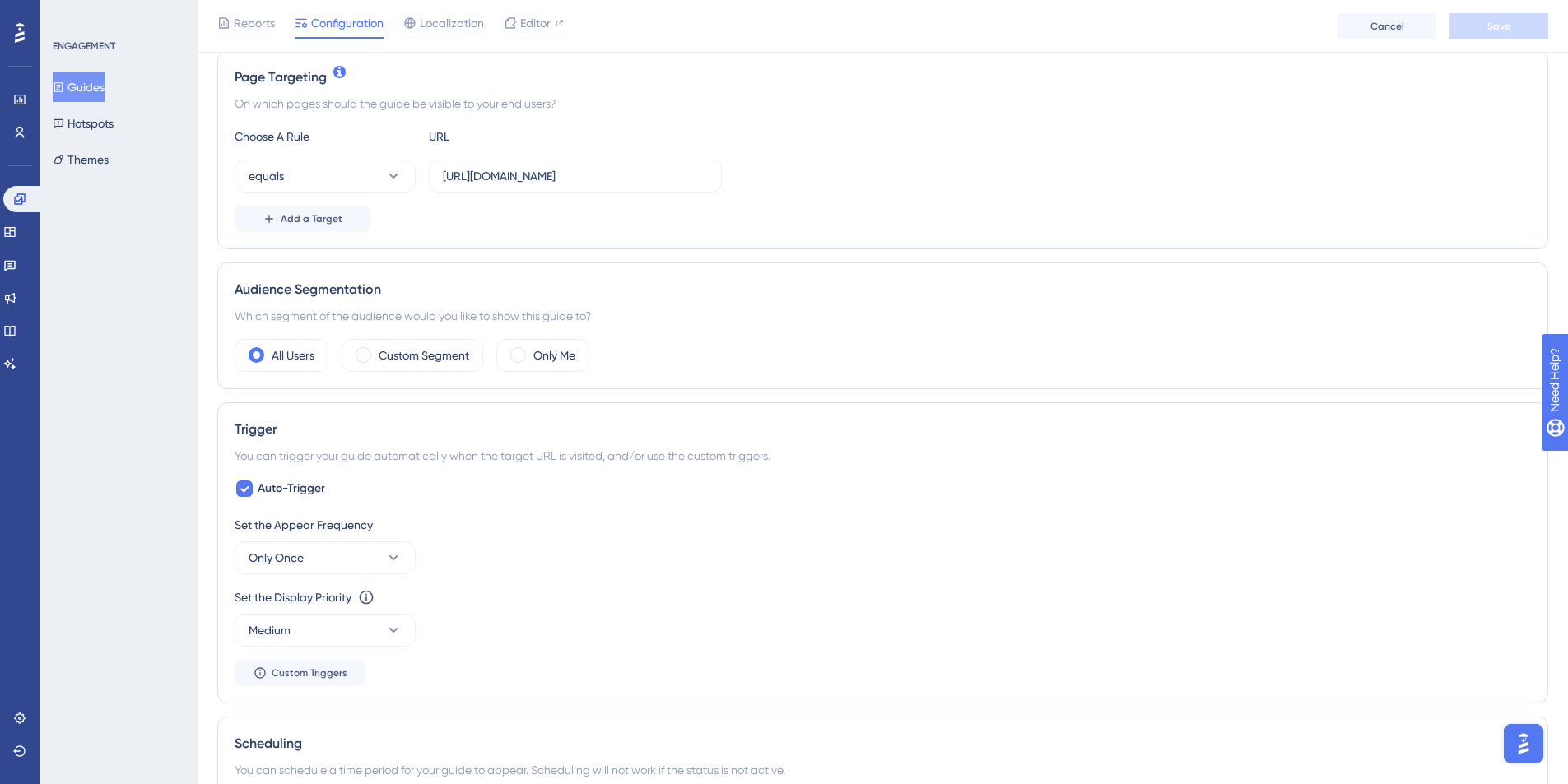
scroll to position [378, 0]
click at [242, 486] on icon at bounding box center [245, 486] width 9 height 6
checkbox input "false"
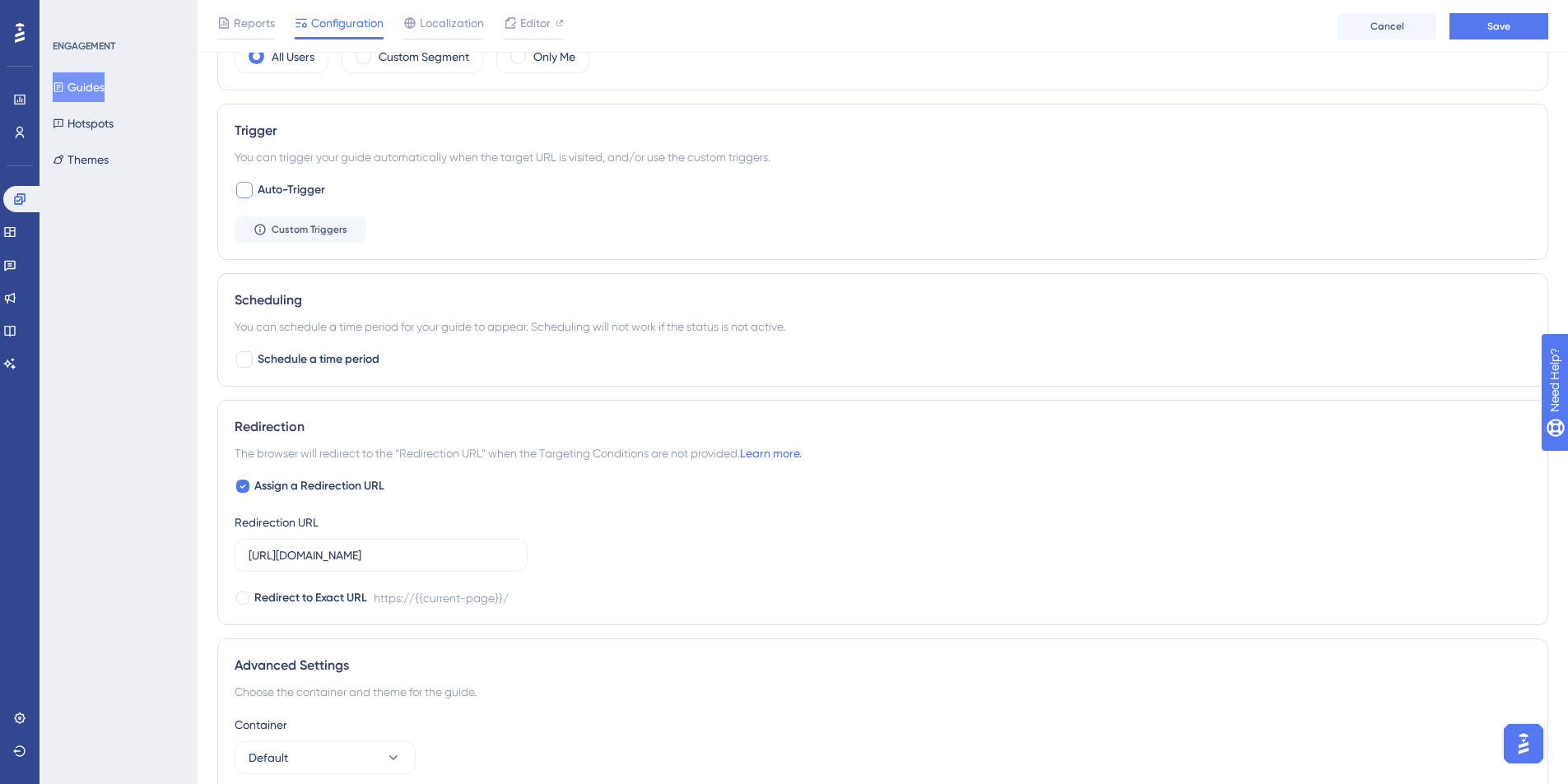
scroll to position [690, 0]
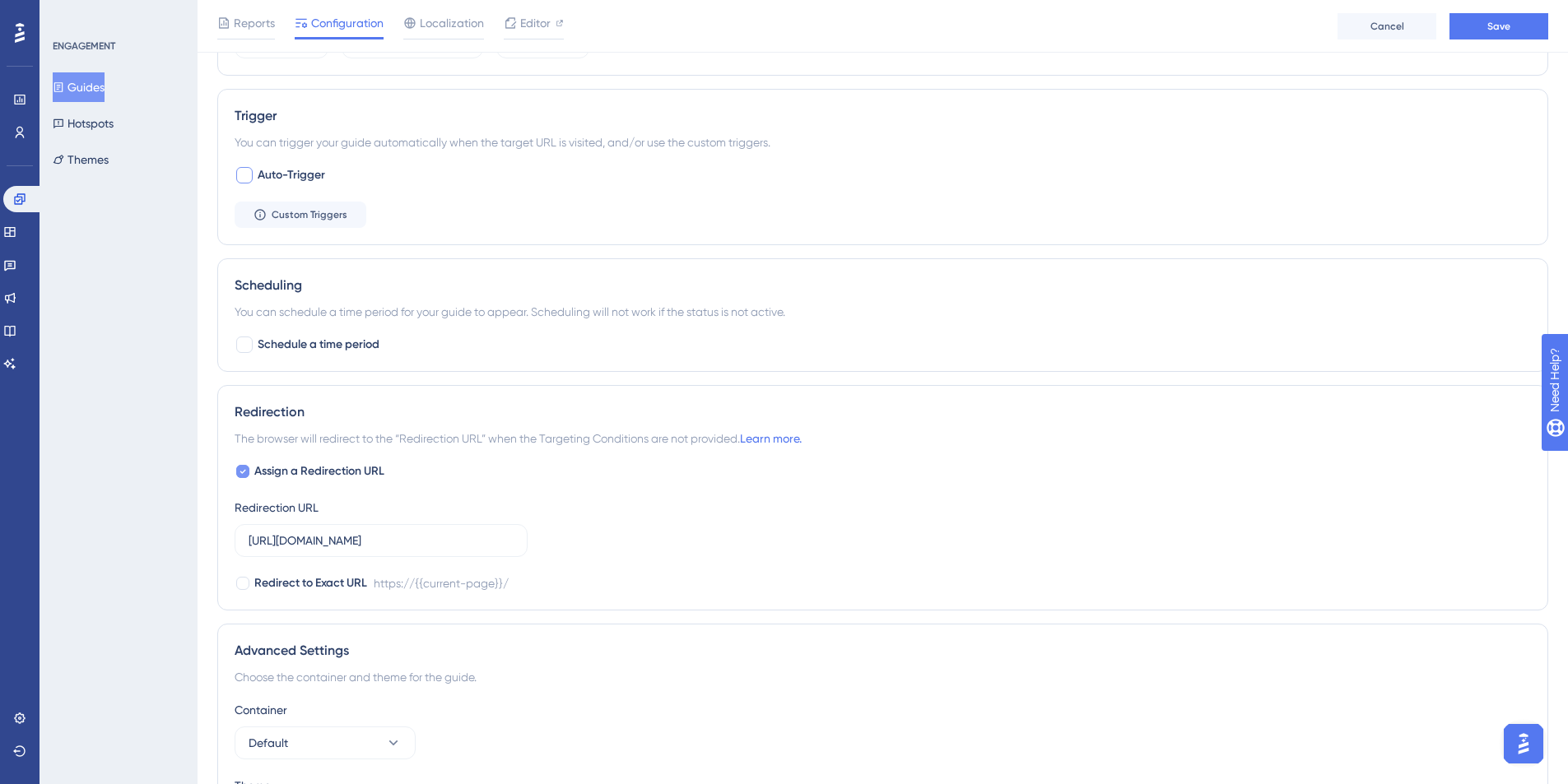
click at [243, 472] on icon at bounding box center [243, 472] width 5 height 5
checkbox input "false"
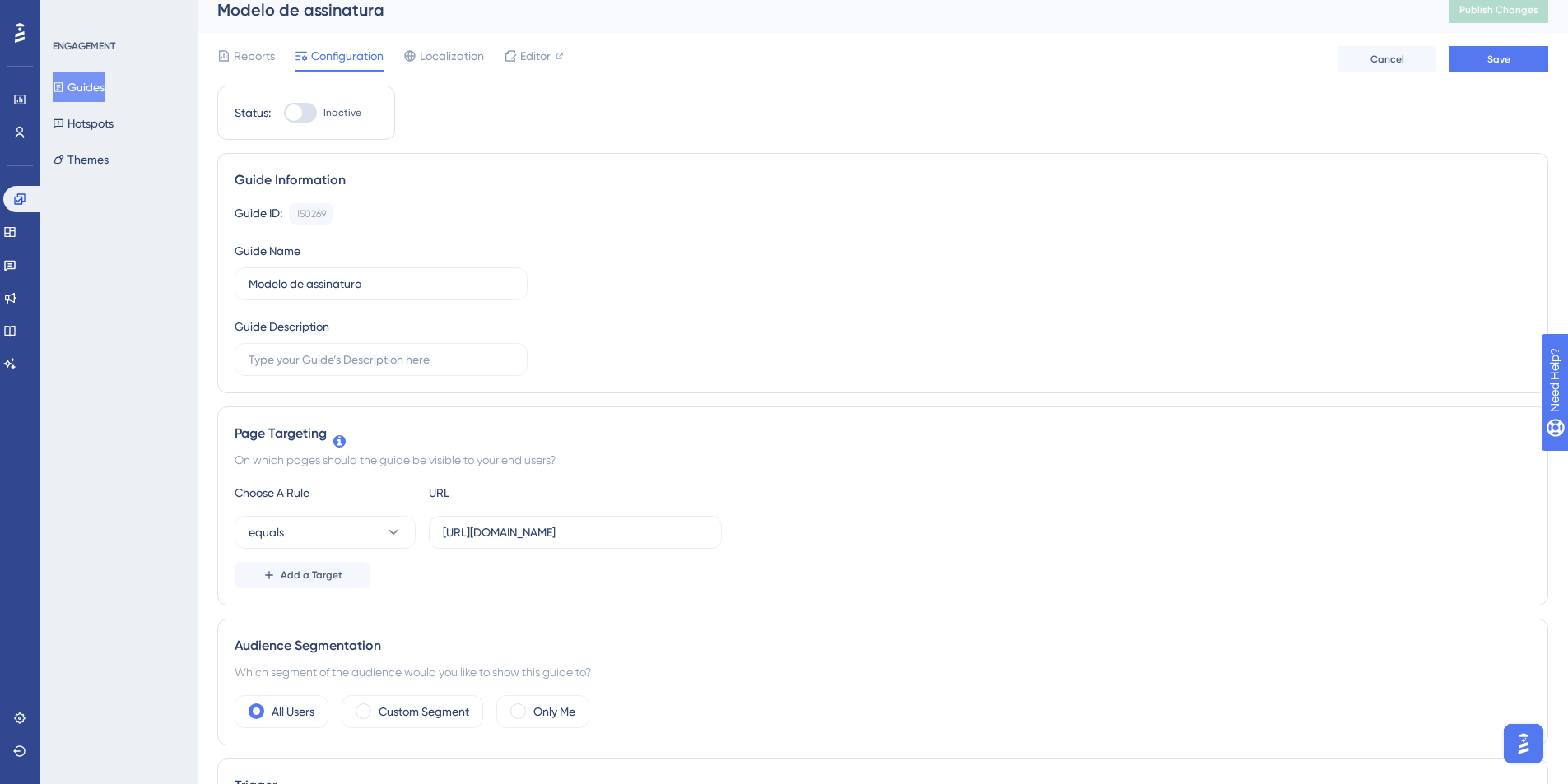
scroll to position [0, 0]
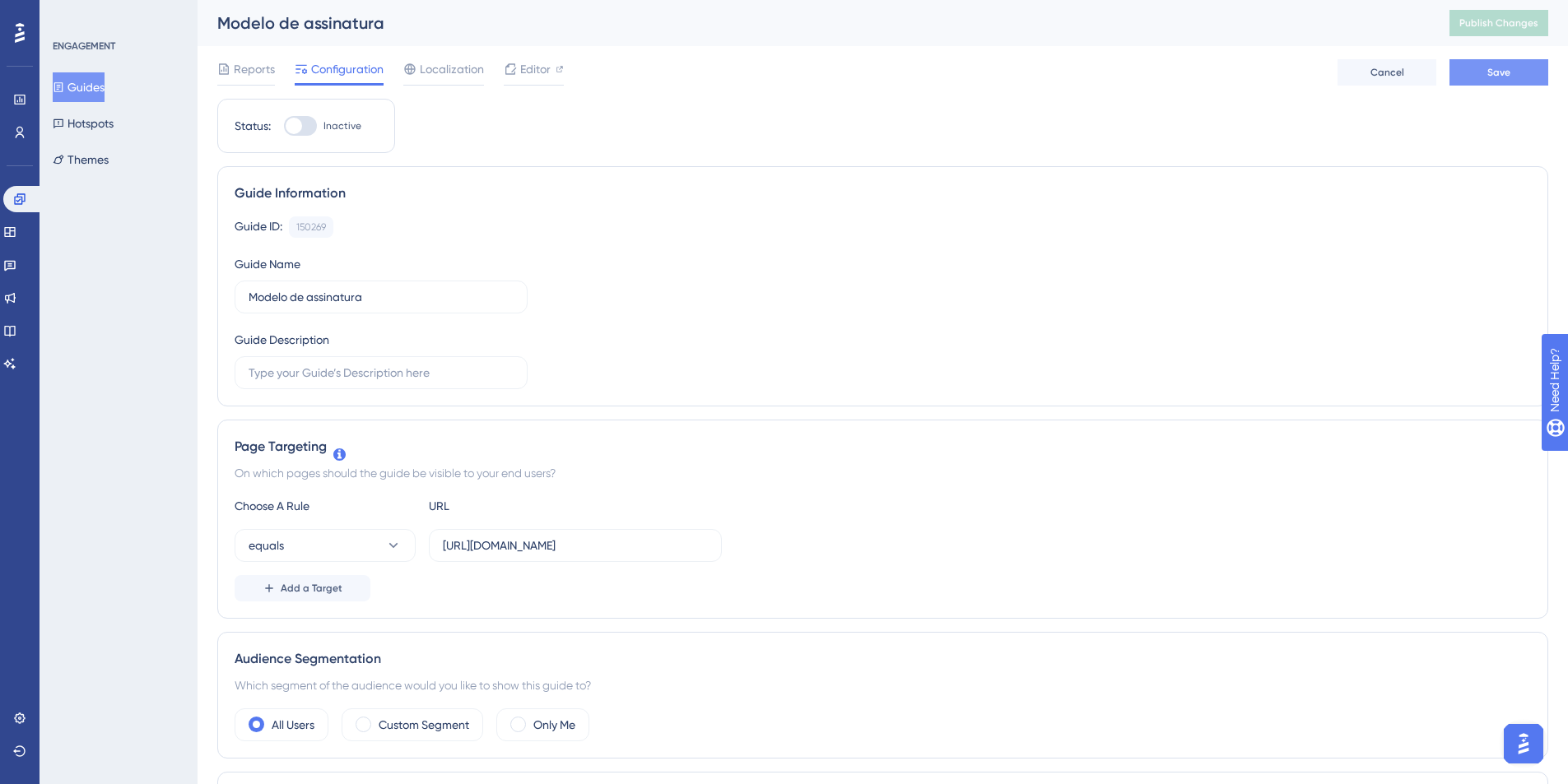
click at [1501, 78] on span "Save" at bounding box center [1498, 73] width 23 height 14
